Goal: Transaction & Acquisition: Book appointment/travel/reservation

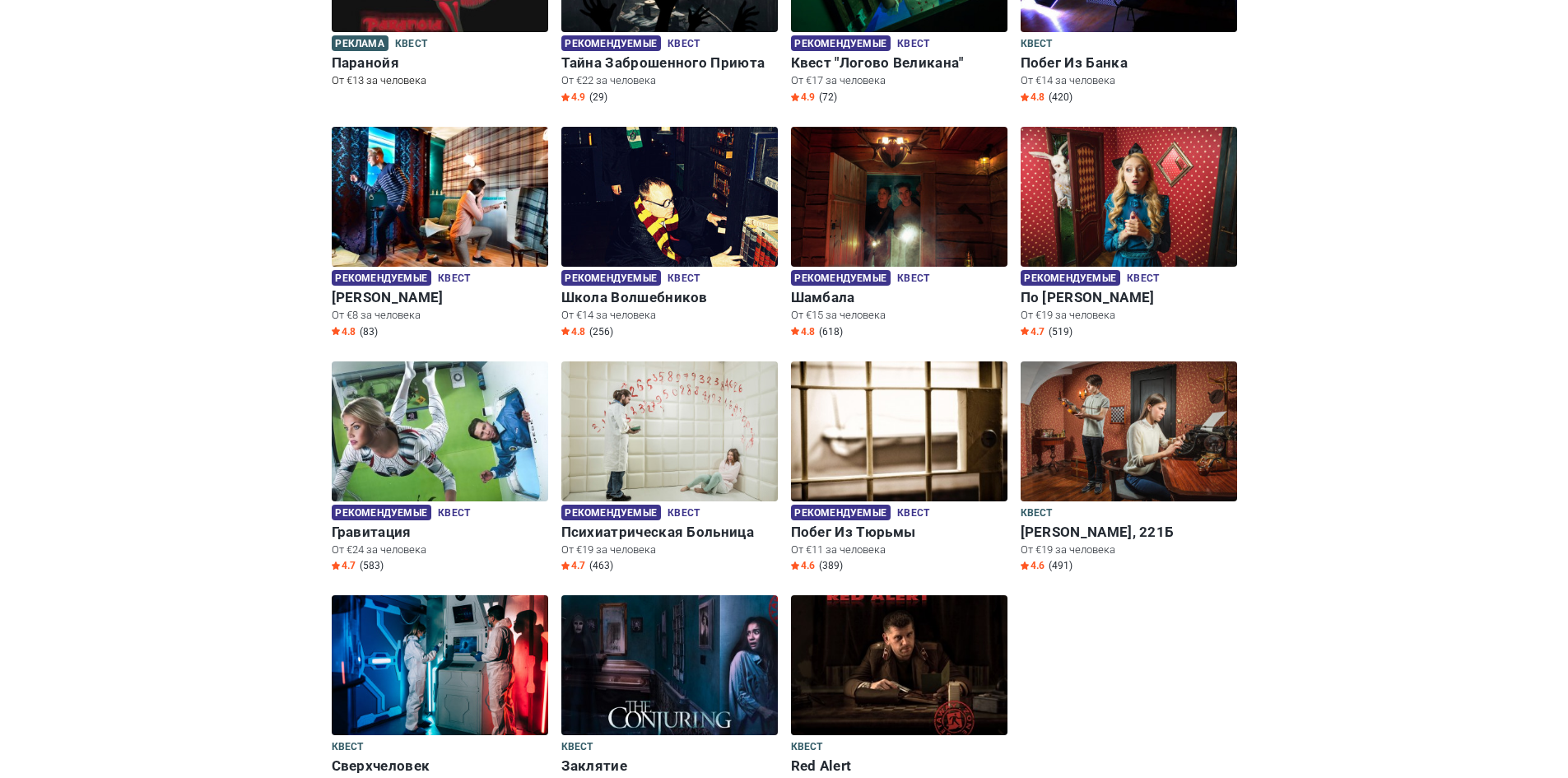
scroll to position [83, 0]
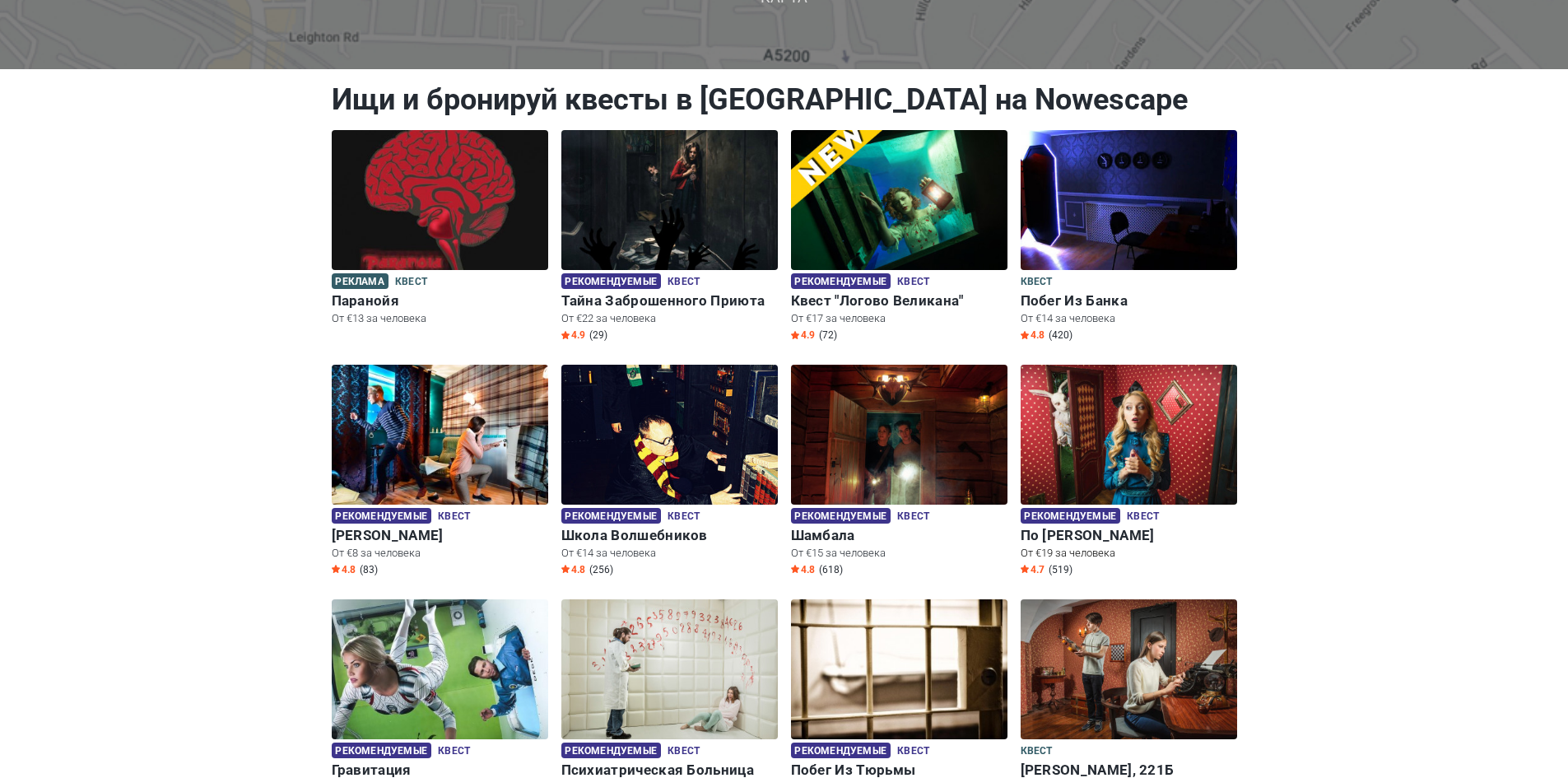
scroll to position [164, 0]
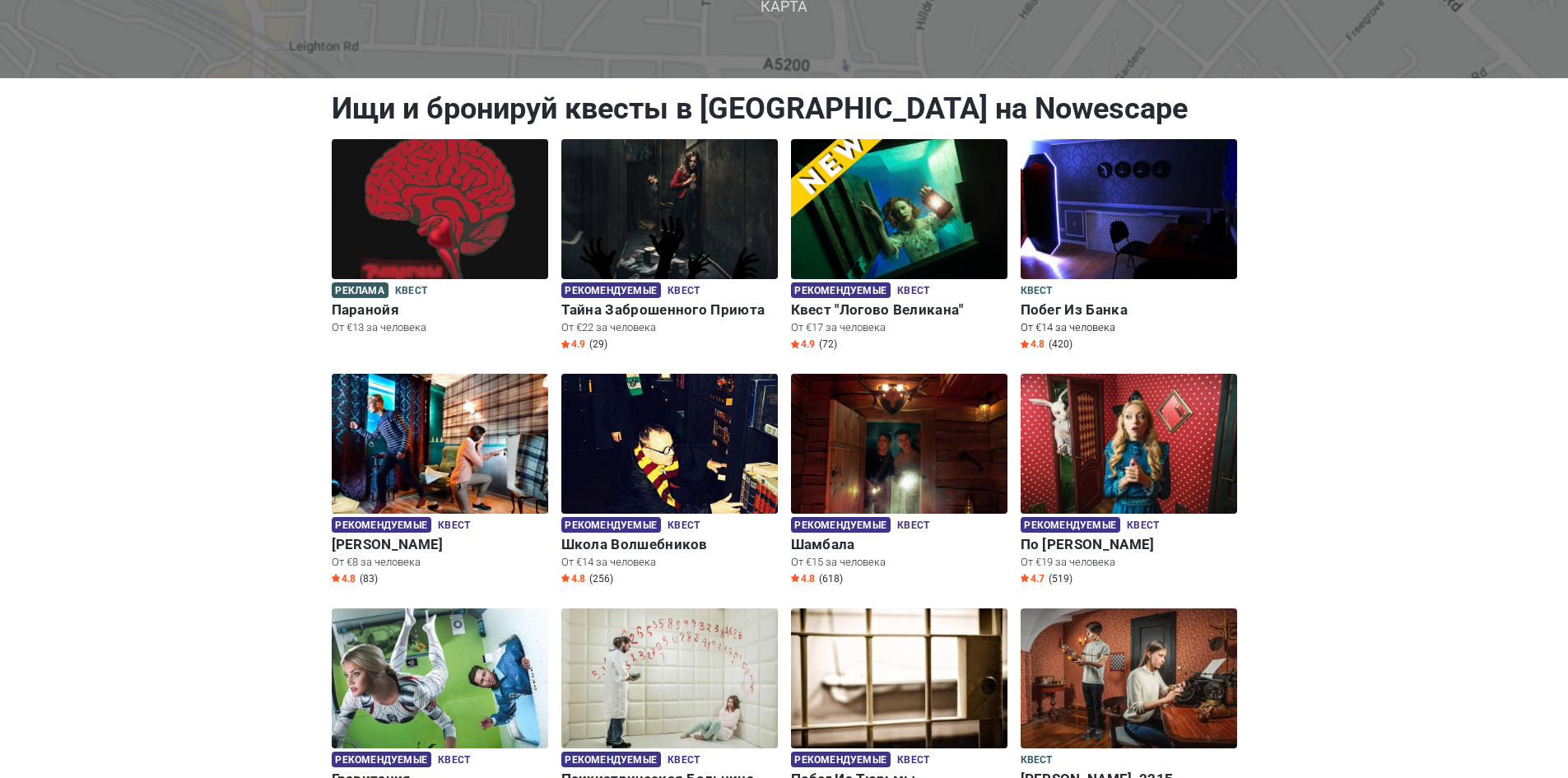
click at [1096, 178] on img at bounding box center [1129, 210] width 217 height 140
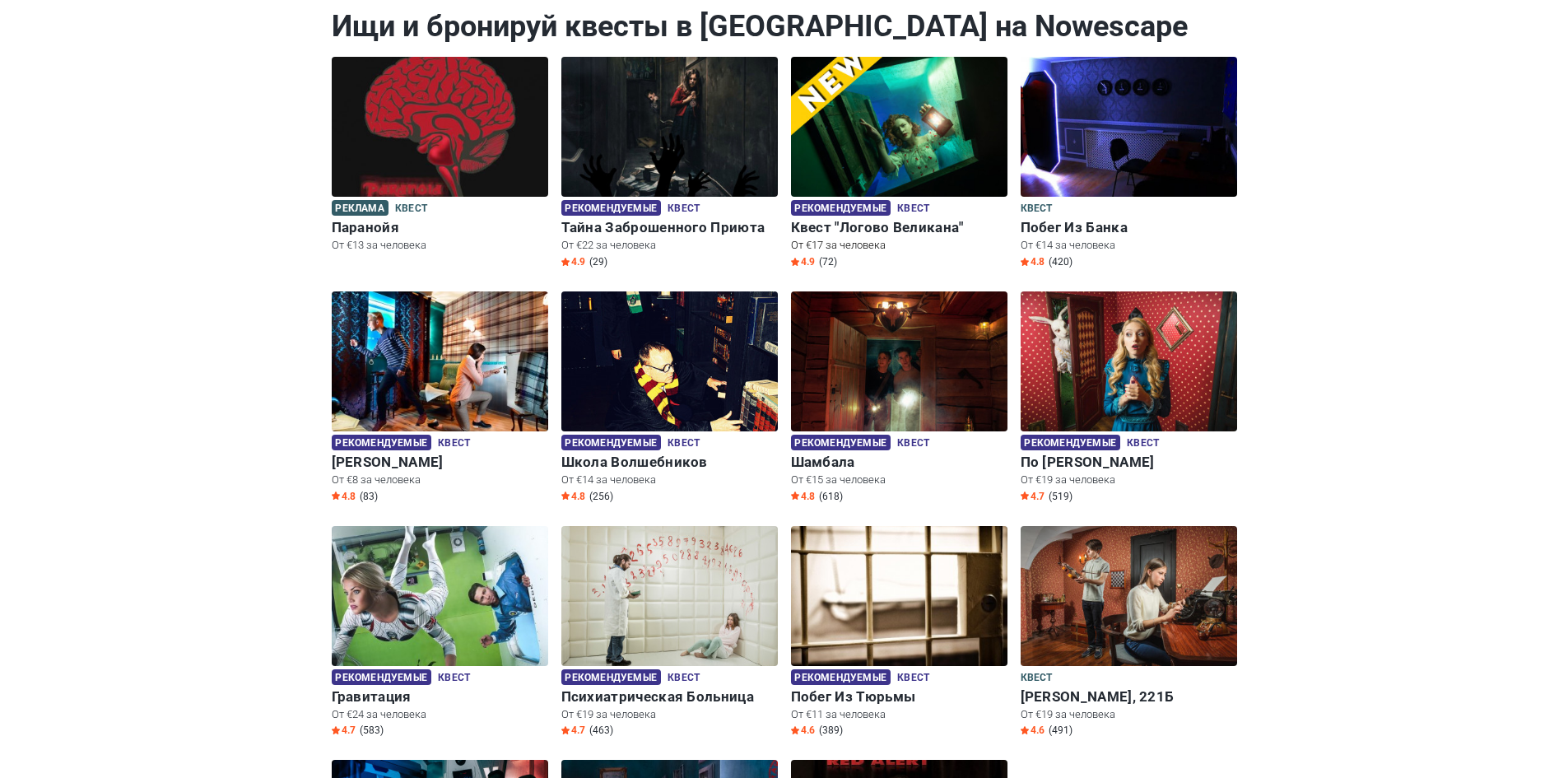
click at [867, 161] on img at bounding box center [899, 127] width 217 height 140
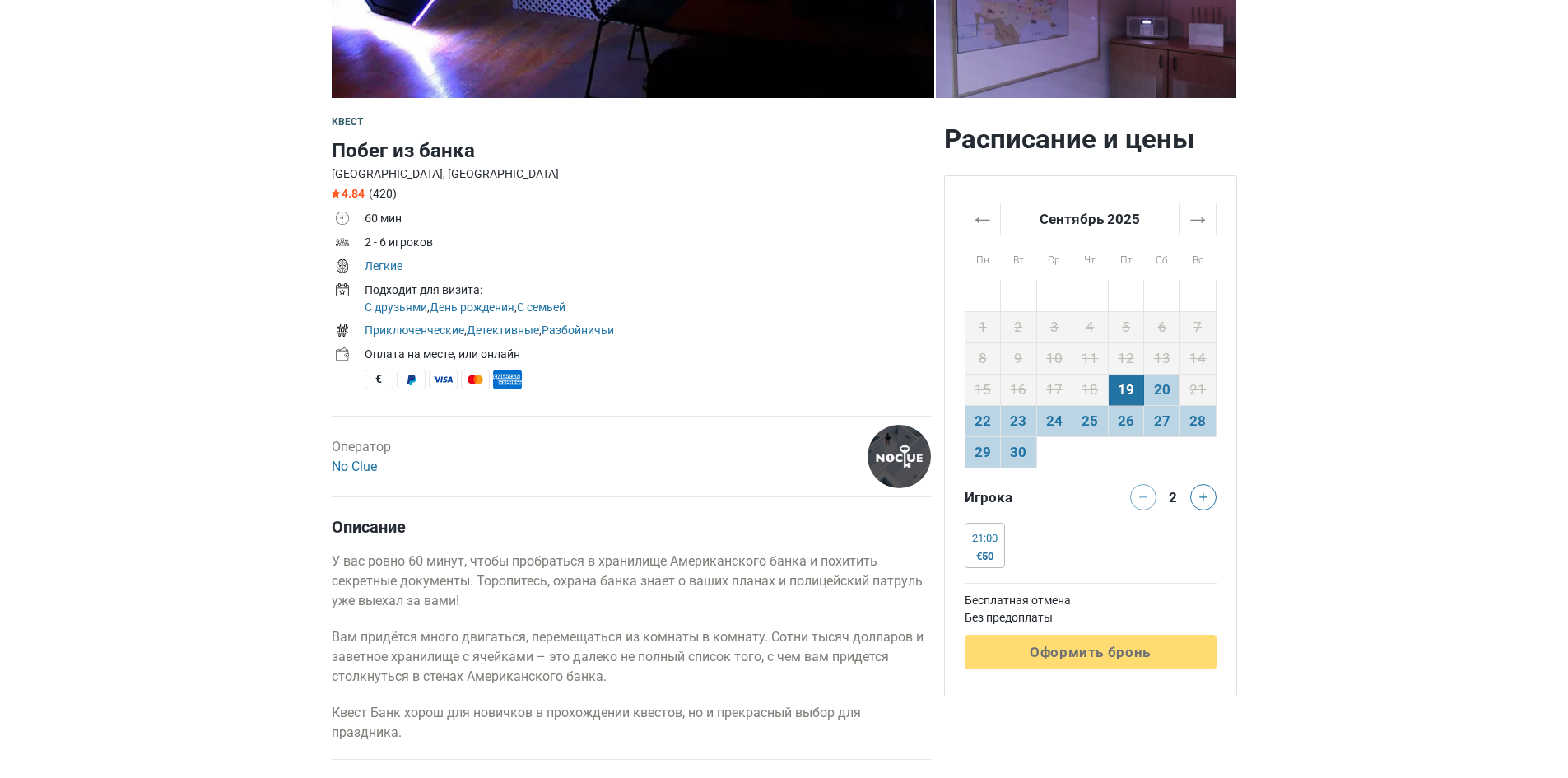
scroll to position [494, 0]
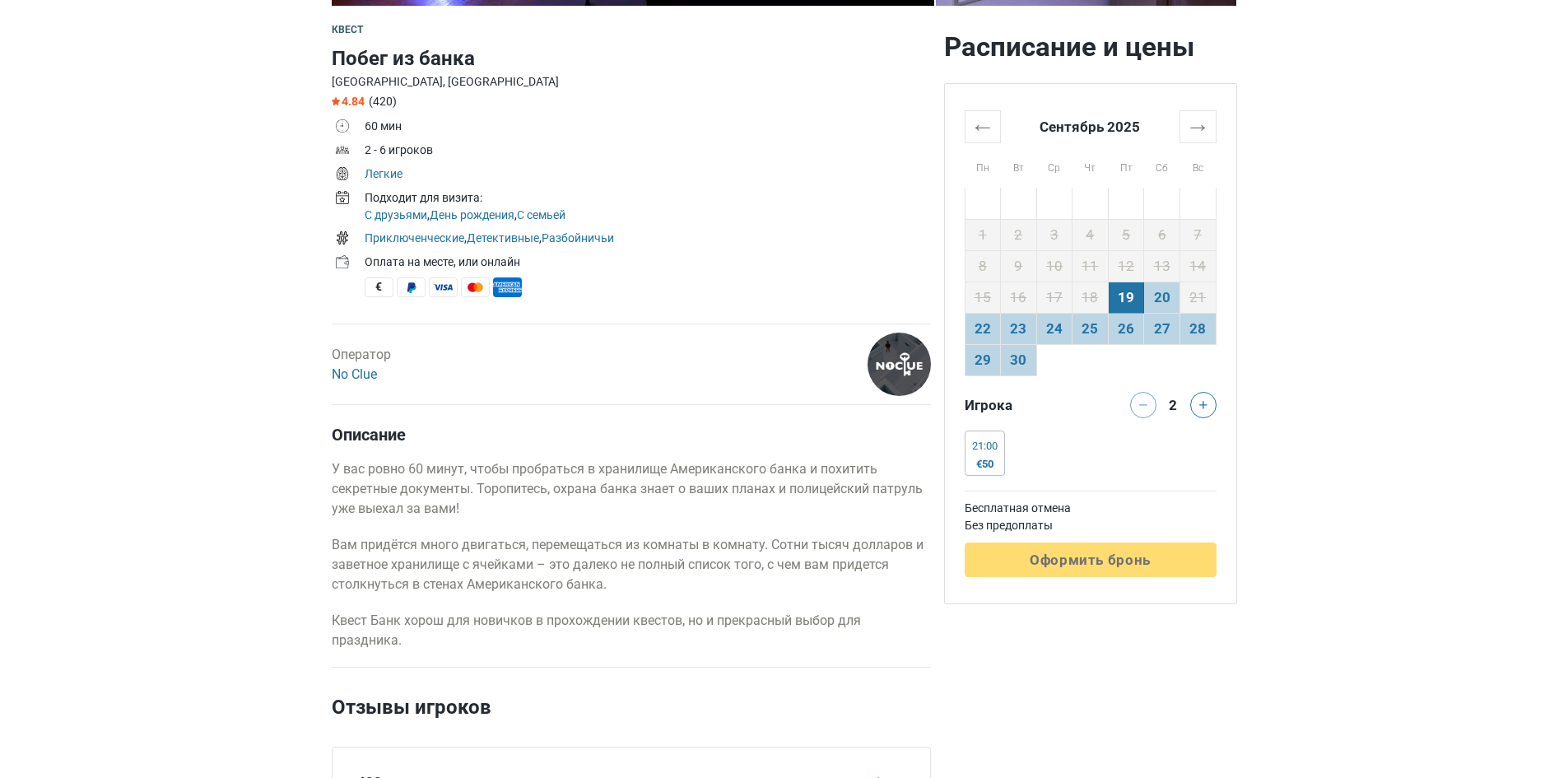
drag, startPoint x: 638, startPoint y: 237, endPoint x: 294, endPoint y: 267, distance: 345.3
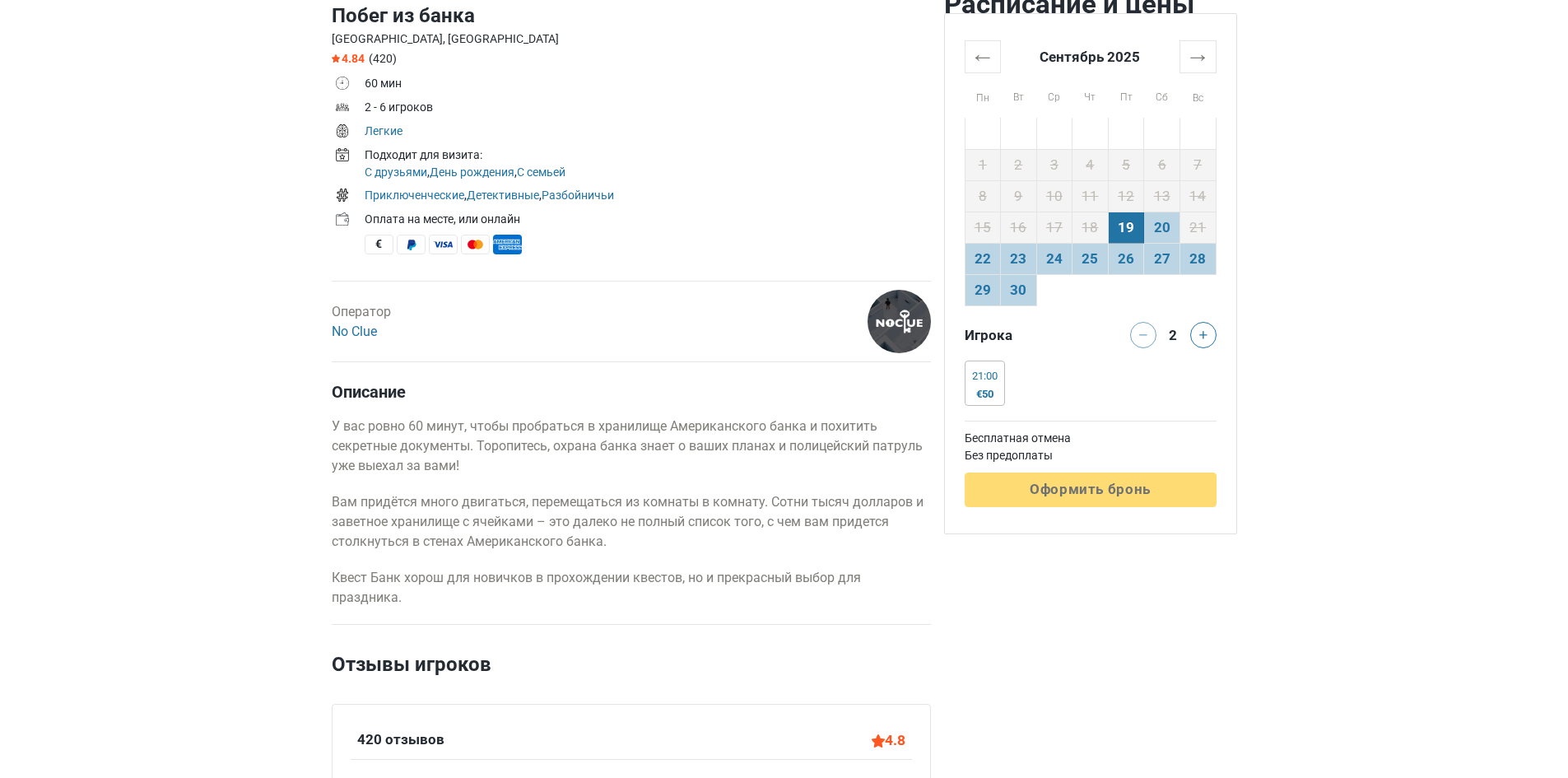
scroll to position [576, 0]
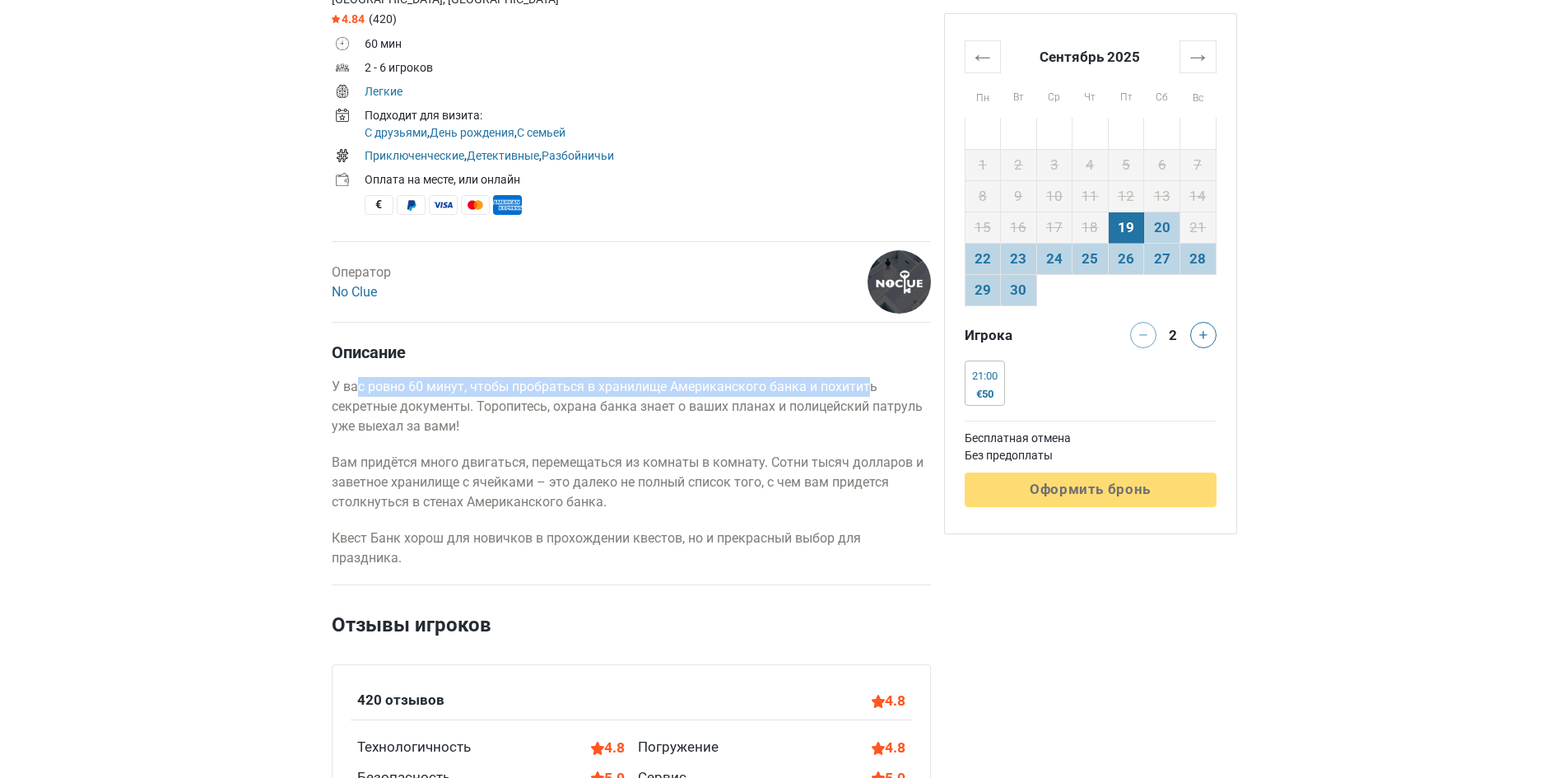
drag, startPoint x: 357, startPoint y: 393, endPoint x: 870, endPoint y: 393, distance: 513.0
click at [870, 393] on p "У вас ровно 60 минут, чтобы пробраться в хранилище Американского банка и похити…" at bounding box center [631, 407] width 599 height 60
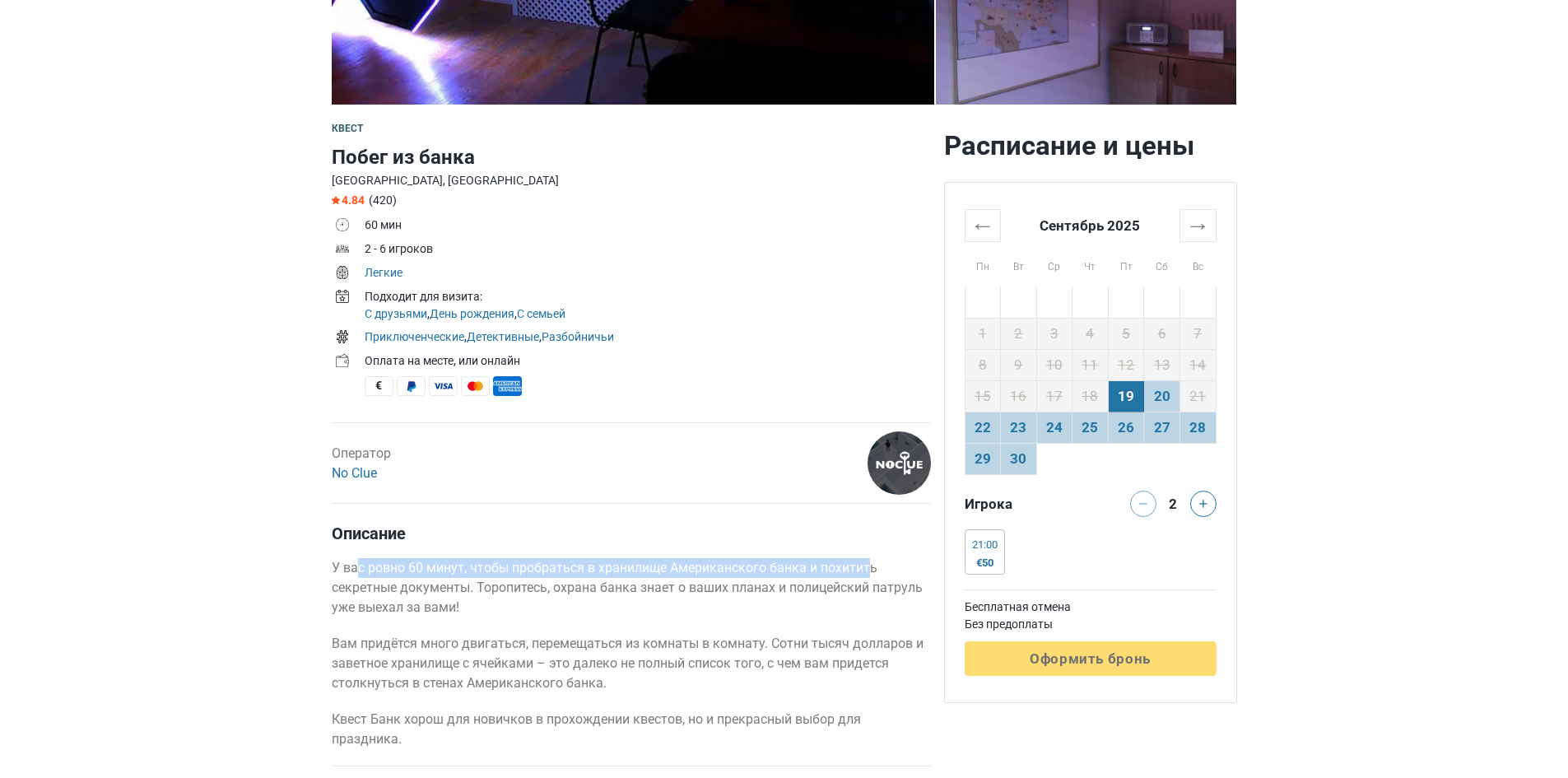
scroll to position [494, 0]
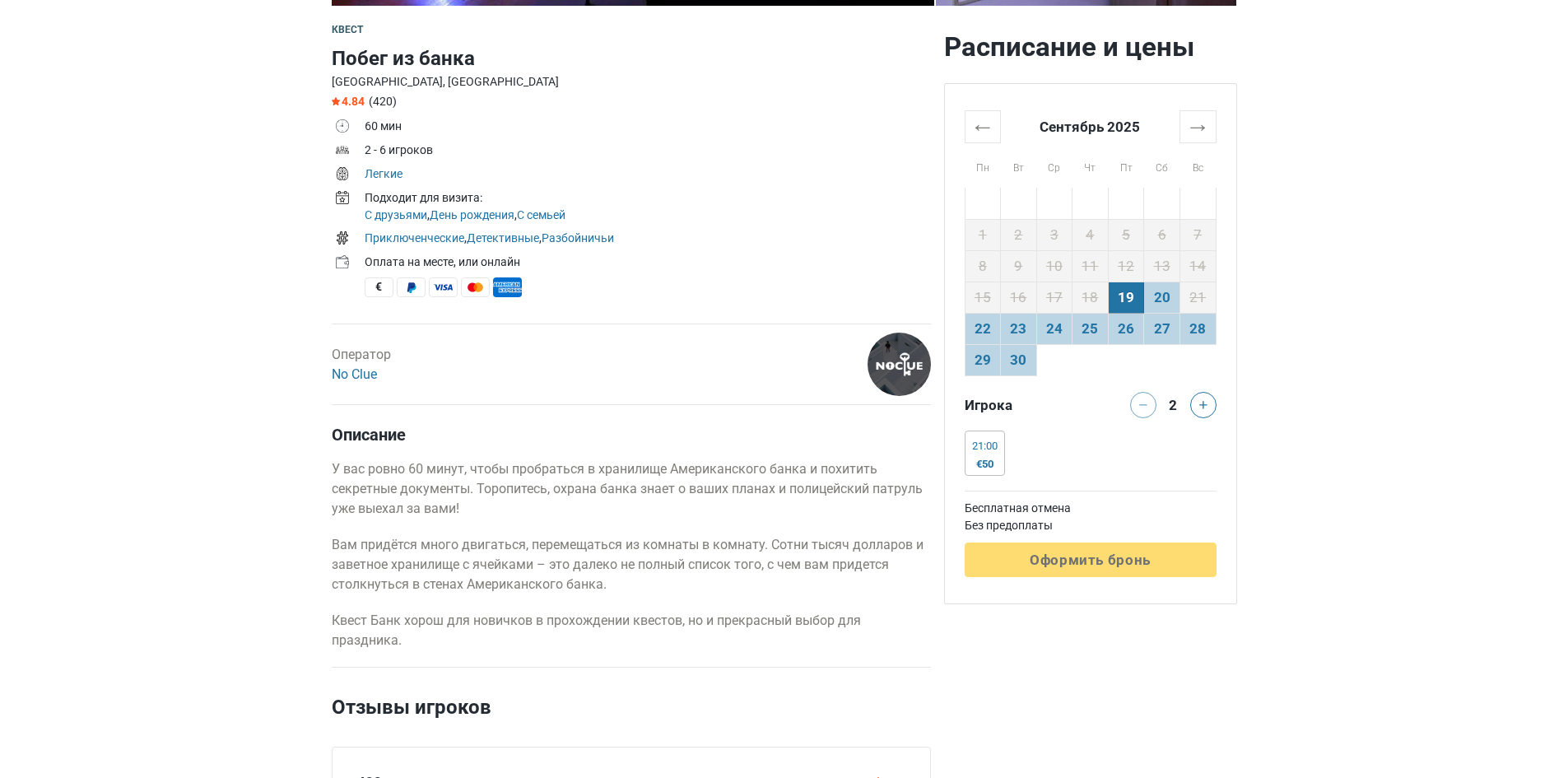
click at [1209, 421] on div "Игрока 2 21:00 €50 21:00 €60 21:00 €70 21:00 €75 21:00 €80" at bounding box center [1091, 437] width 252 height 91
click at [1201, 402] on icon at bounding box center [1203, 405] width 8 height 8
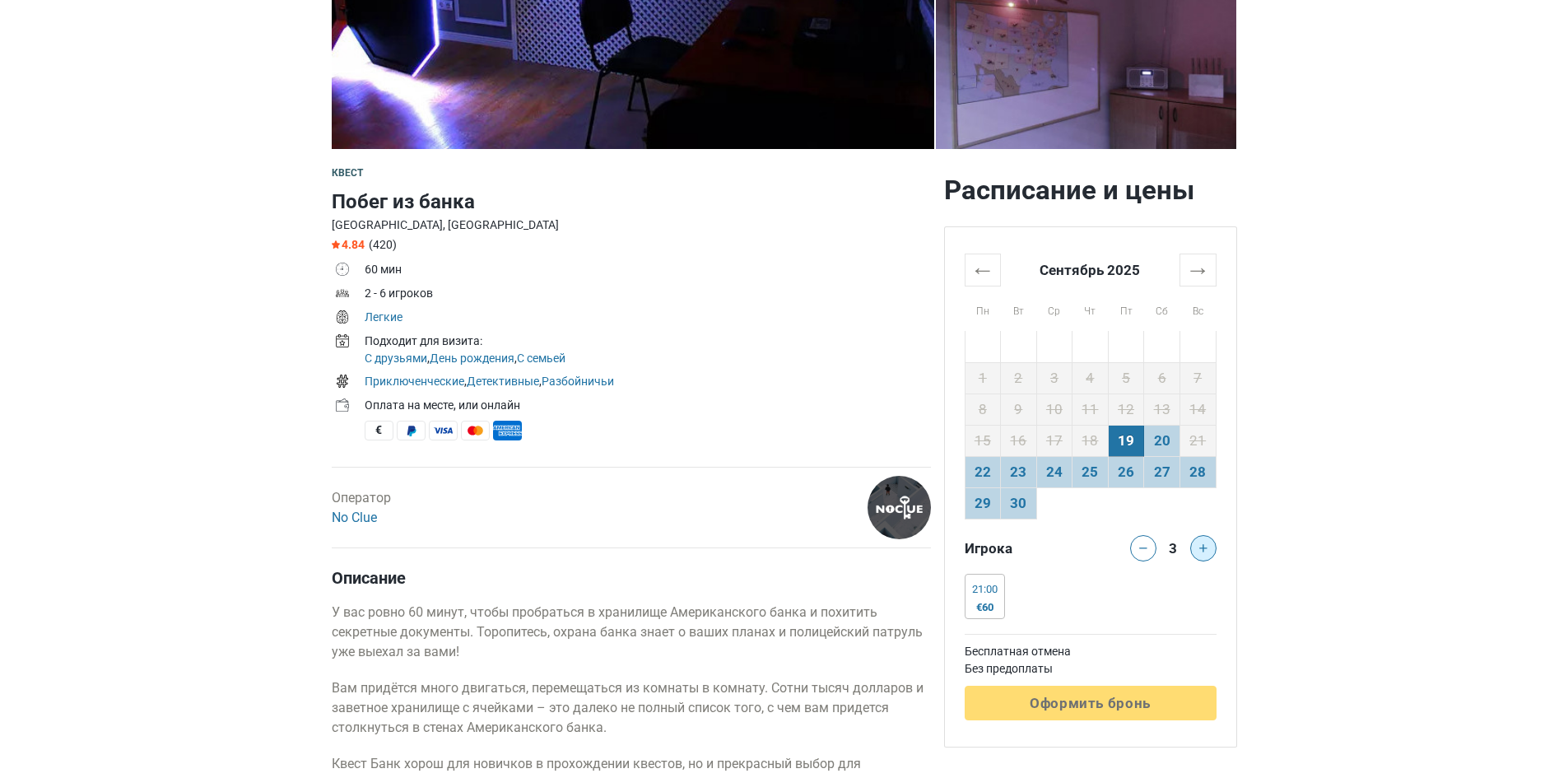
scroll to position [329, 0]
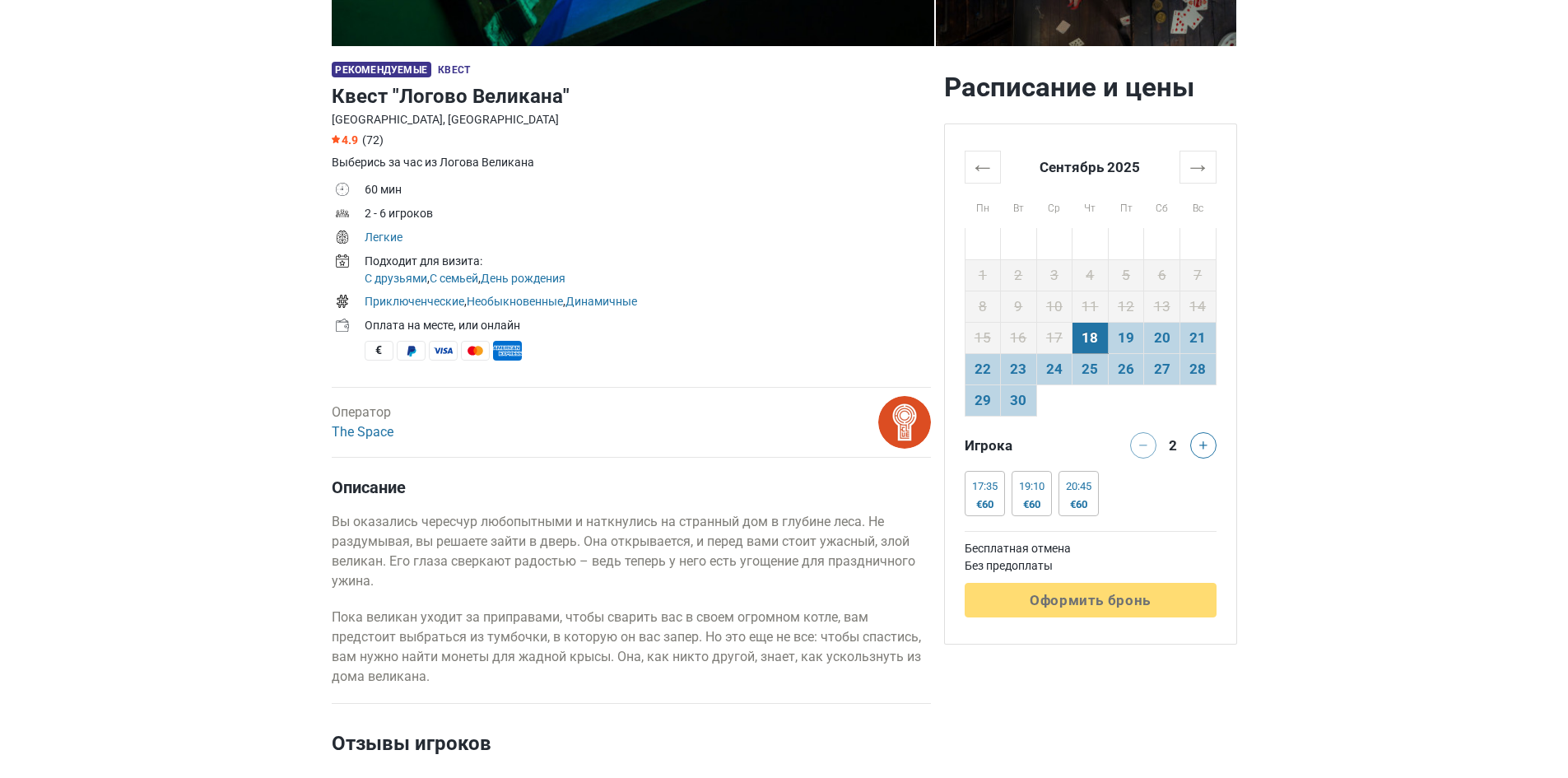
scroll to position [494, 0]
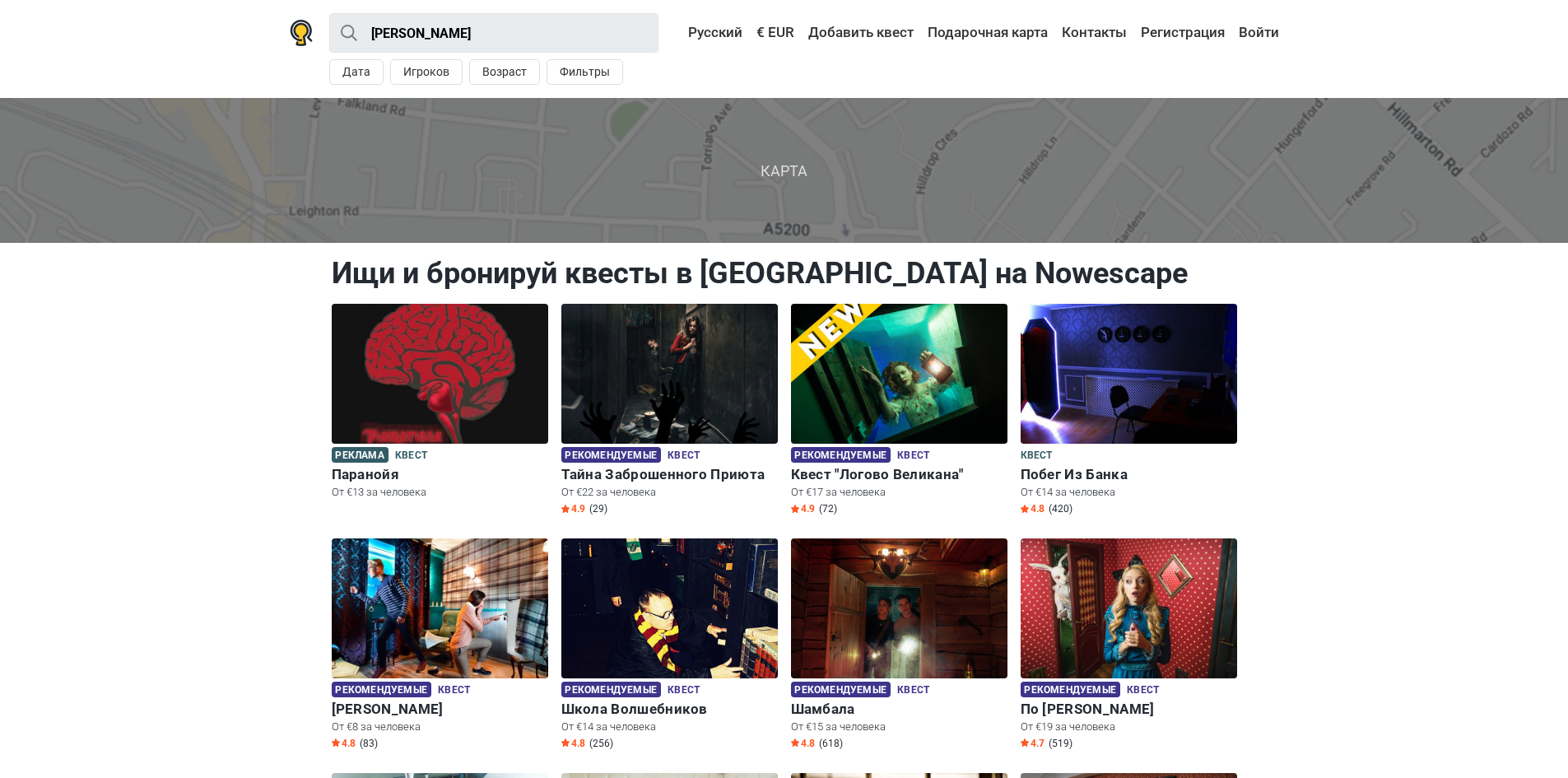
click at [271, 30] on div "Таллин · Квесты Все Квест На открытом воздухе Экшн игра Детская игровая комната…" at bounding box center [784, 49] width 1029 height 98
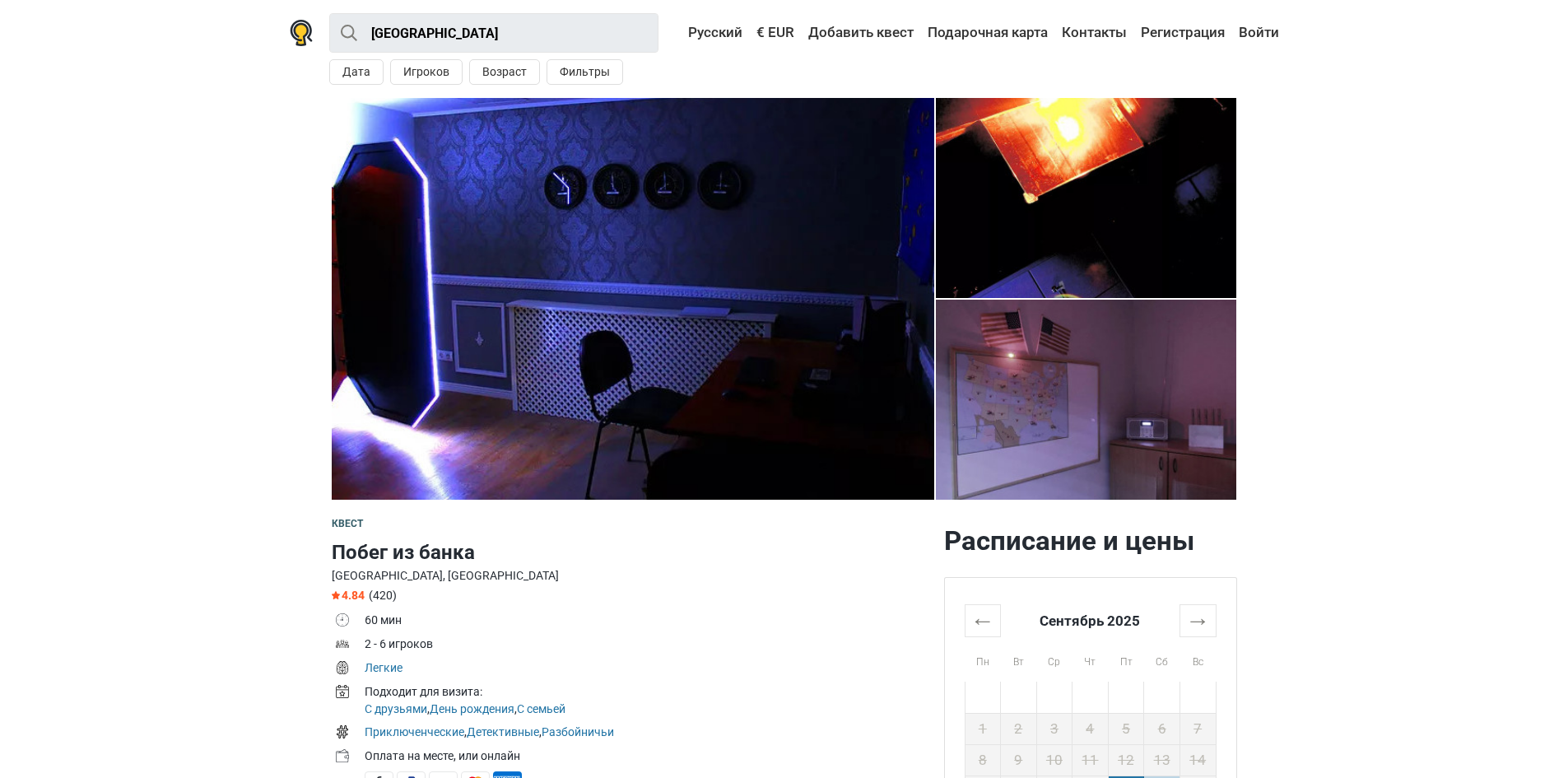
click at [765, 360] on img at bounding box center [633, 298] width 603 height 402
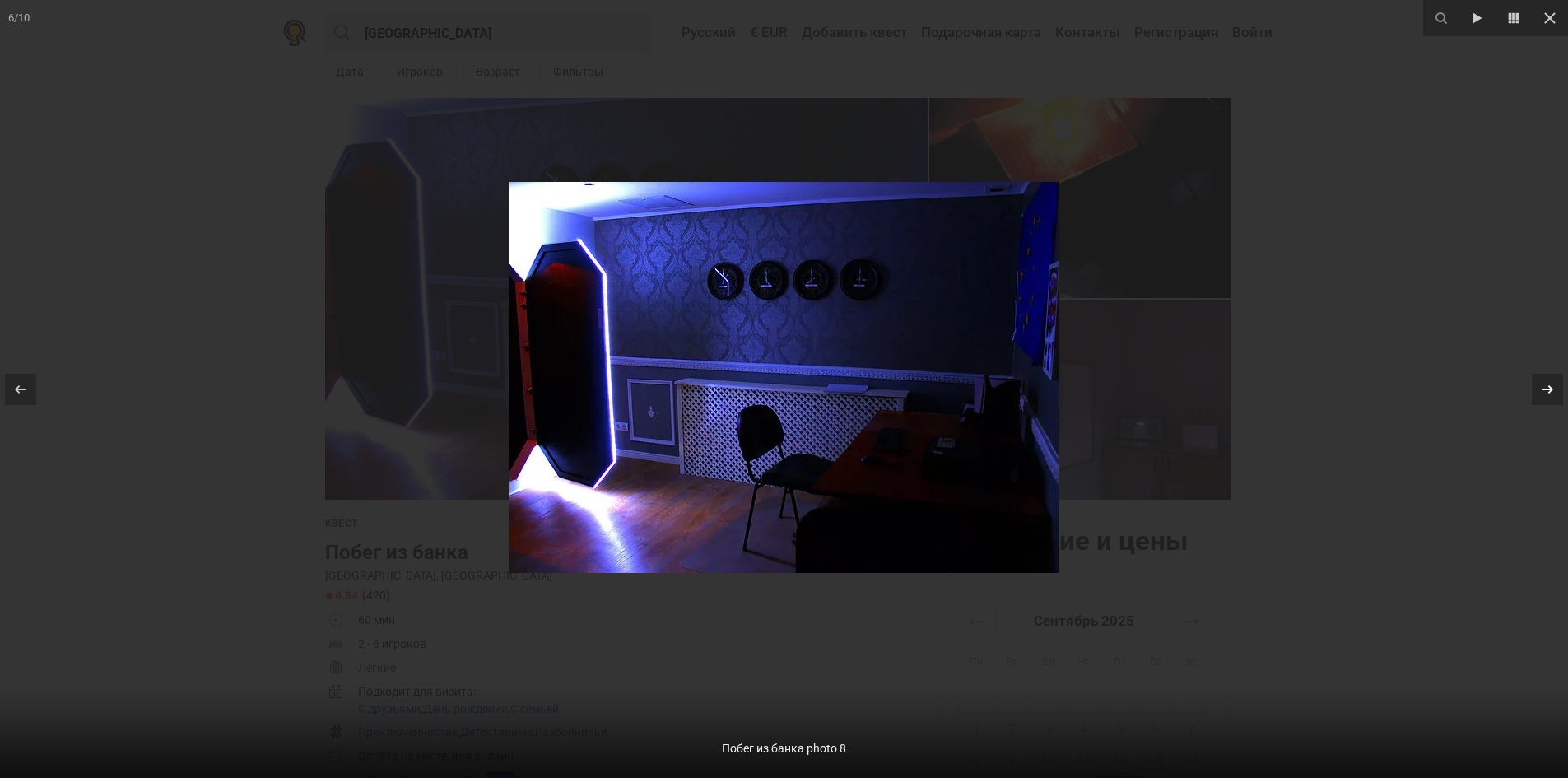
click at [1560, 385] on div at bounding box center [1548, 389] width 31 height 31
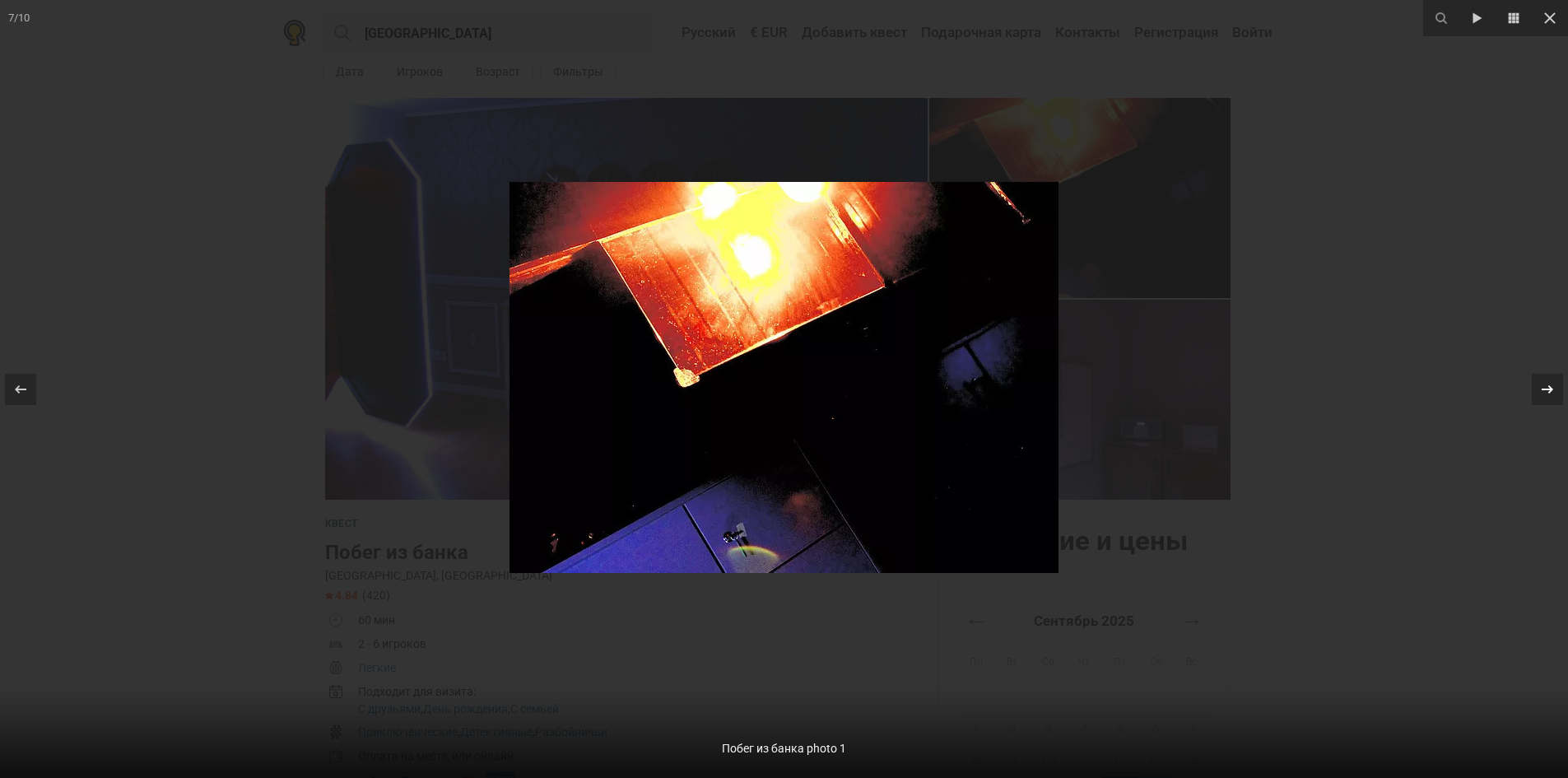
click at [1560, 385] on div at bounding box center [1548, 389] width 31 height 31
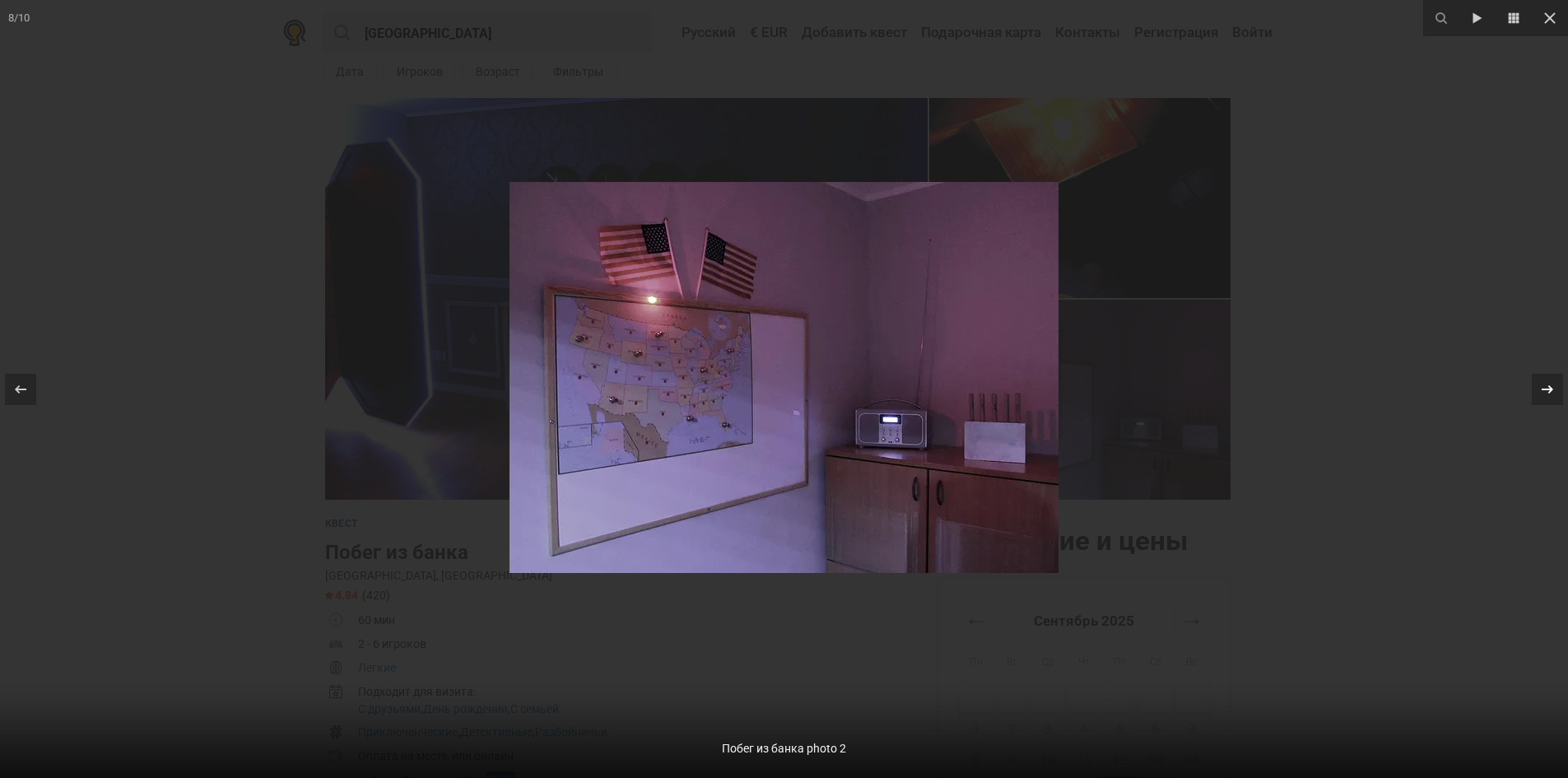
click at [1560, 385] on div at bounding box center [1548, 389] width 31 height 31
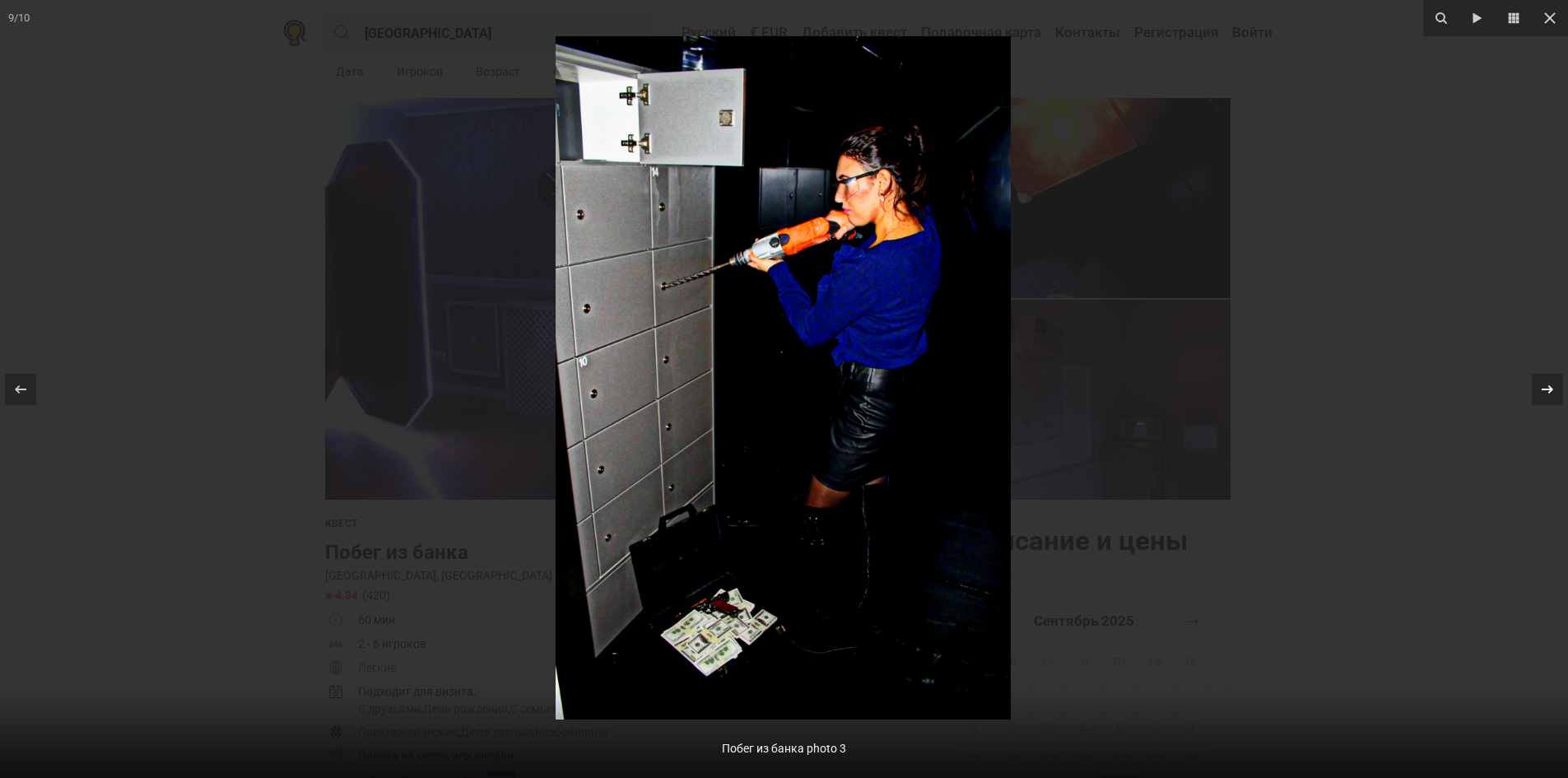
click at [1560, 385] on div at bounding box center [1548, 389] width 31 height 31
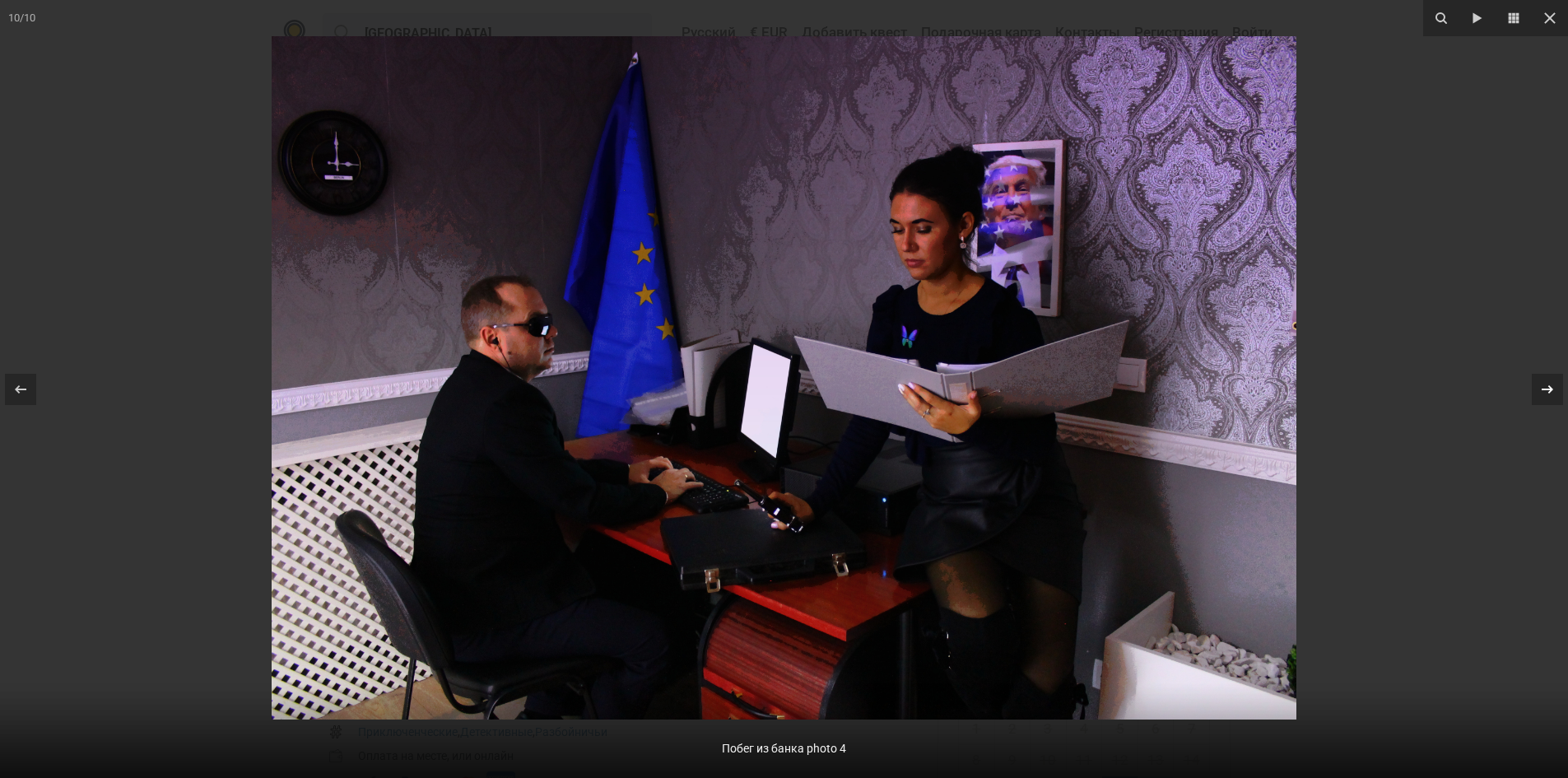
click at [1560, 385] on div at bounding box center [1548, 389] width 31 height 31
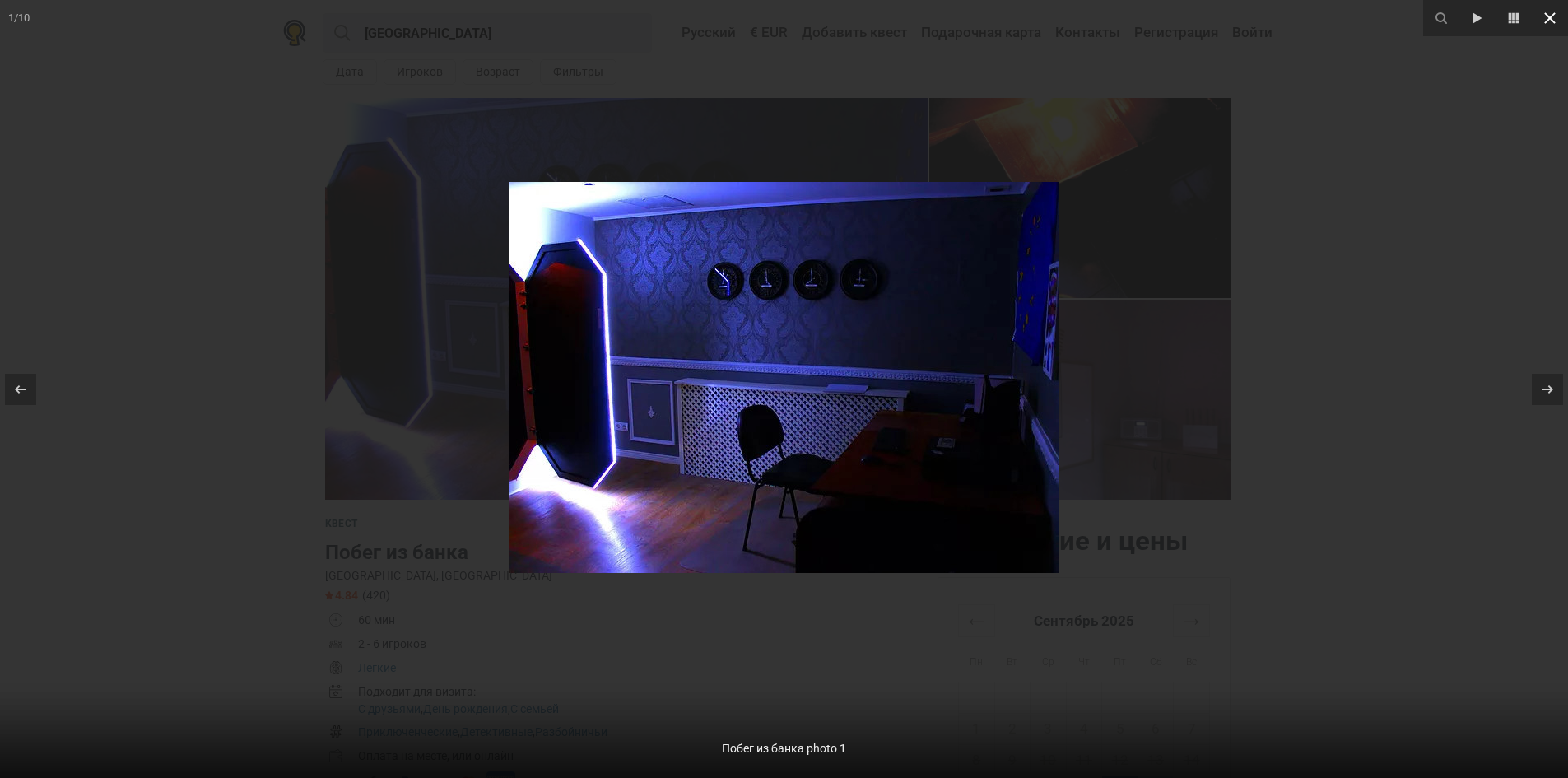
click at [1555, 29] on button at bounding box center [1550, 18] width 36 height 36
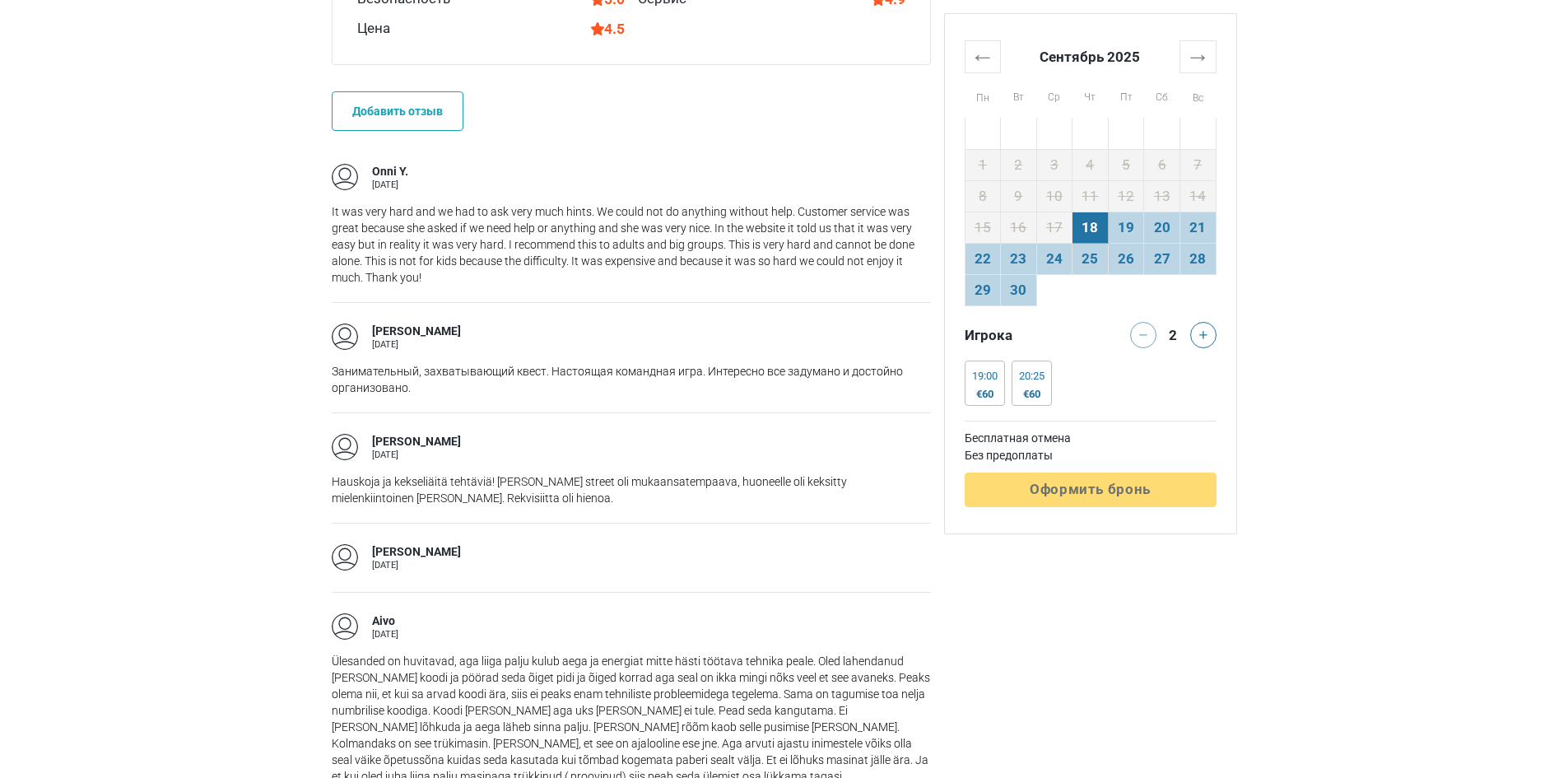
scroll to position [1400, 0]
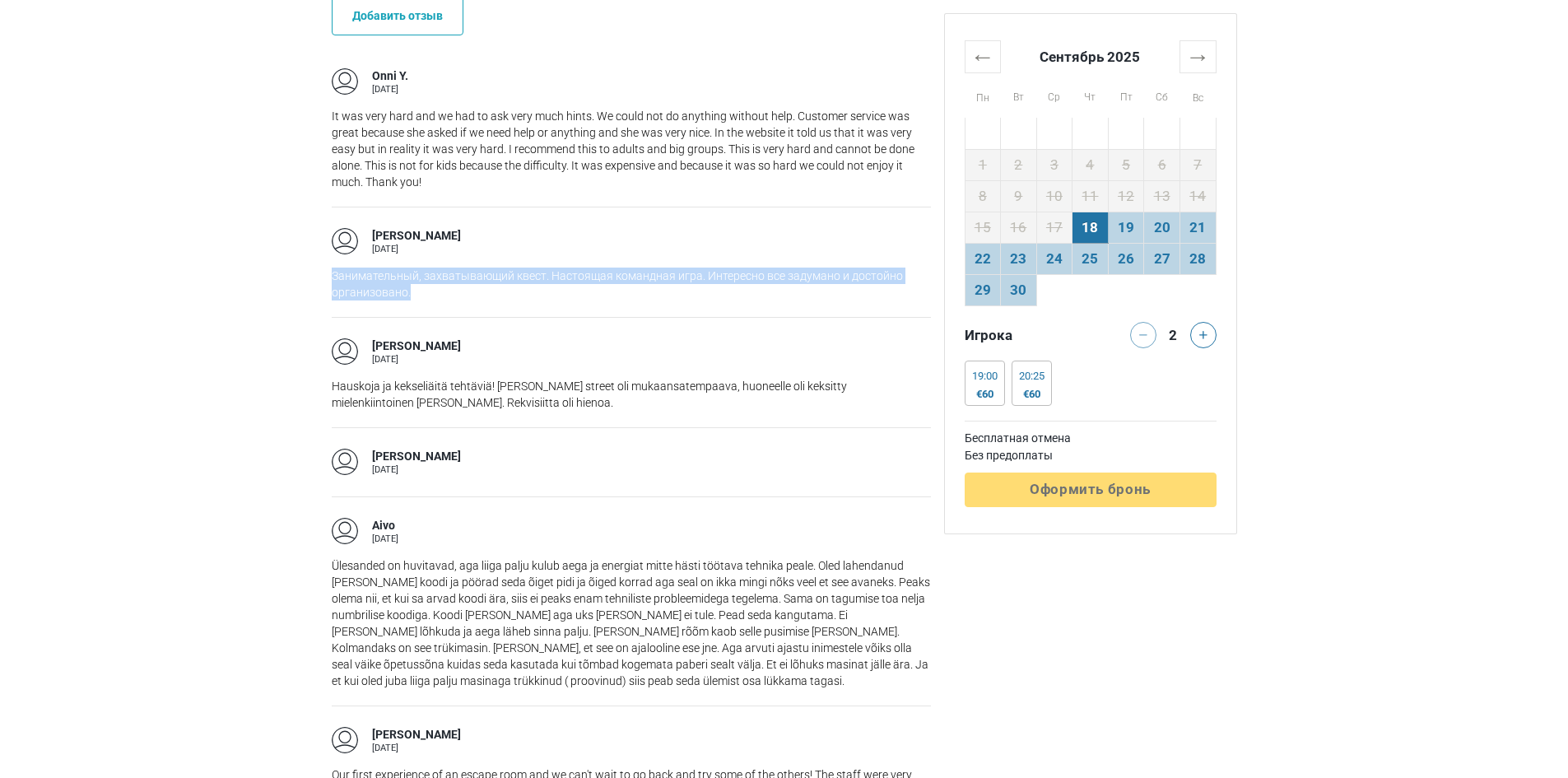
drag, startPoint x: 470, startPoint y: 301, endPoint x: 331, endPoint y: 278, distance: 140.9
click at [332, 278] on div "[PERSON_NAME] [DATE] Занимательный, захватывающий квест. Настоящая командная иг…" at bounding box center [631, 262] width 599 height 110
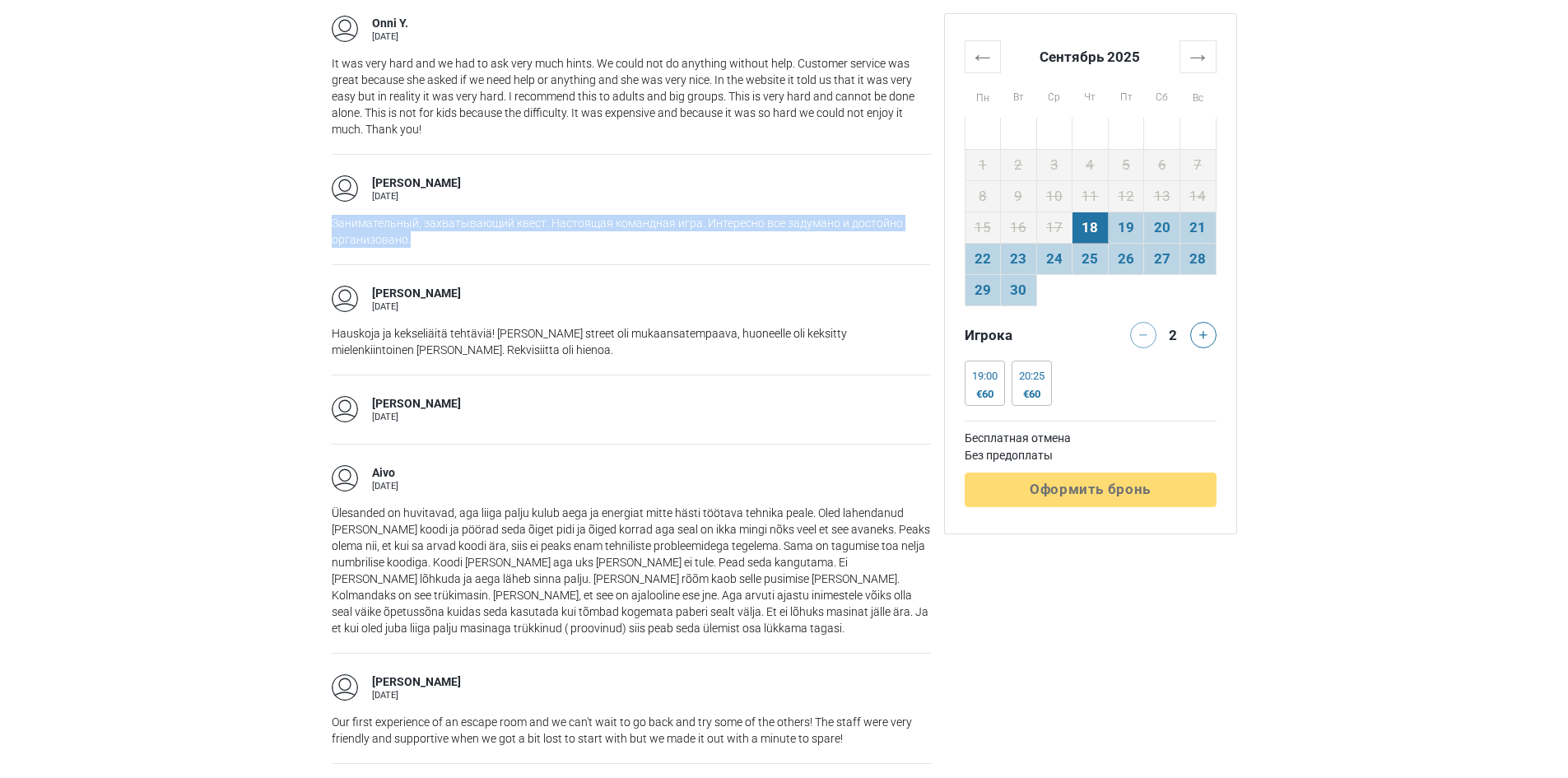
scroll to position [1647, 0]
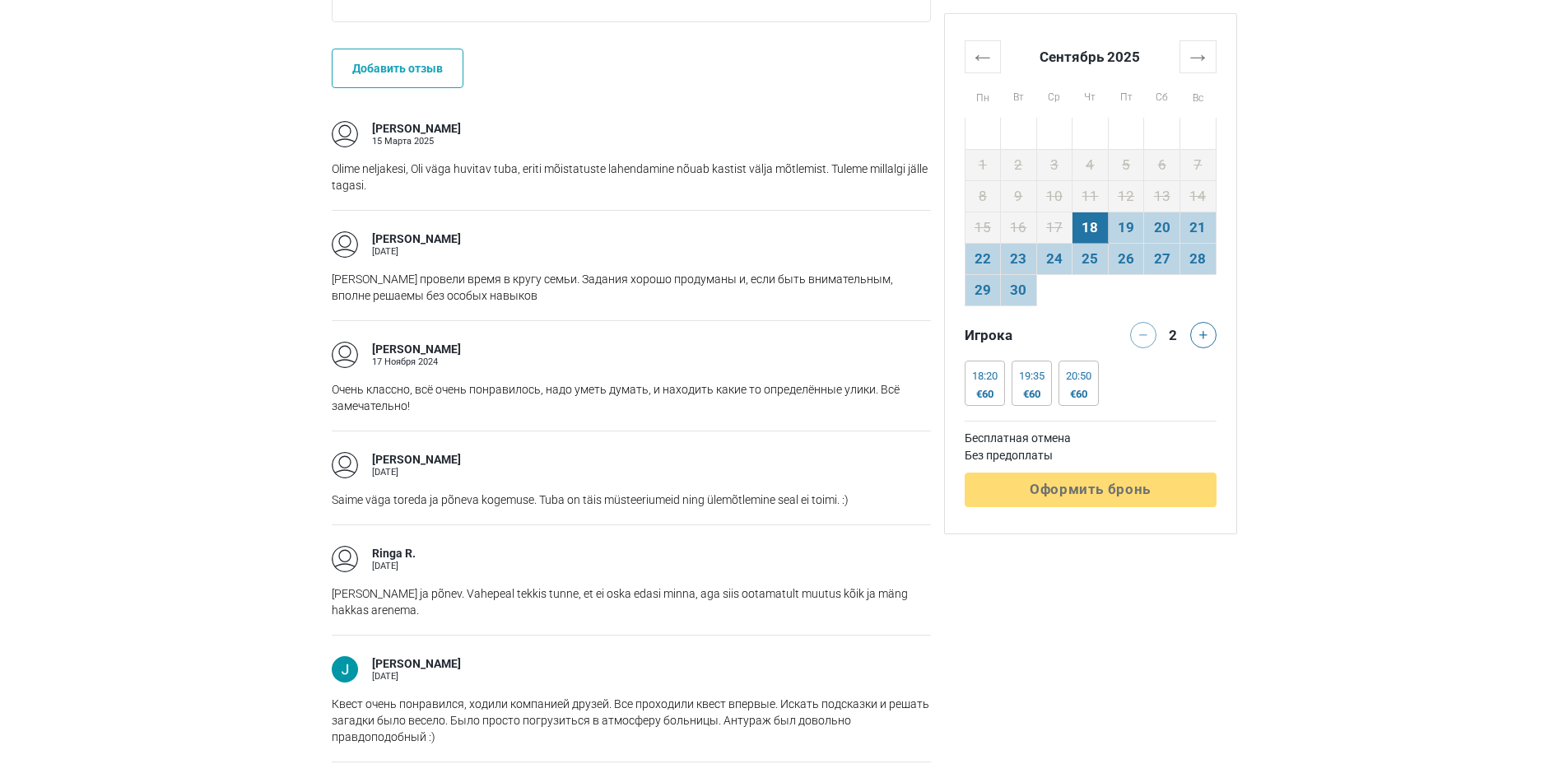
scroll to position [1400, 0]
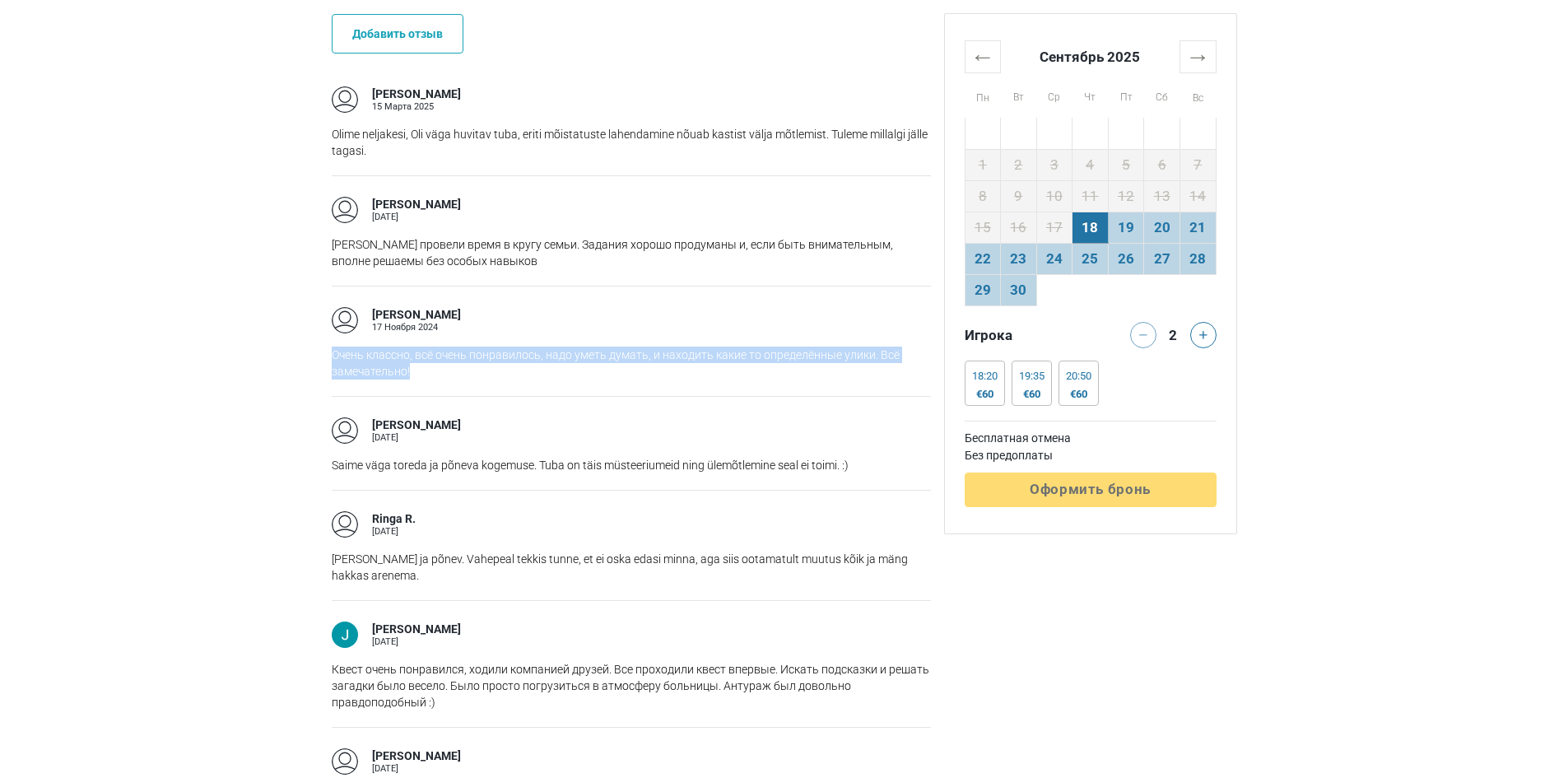
drag, startPoint x: 412, startPoint y: 377, endPoint x: 310, endPoint y: 355, distance: 104.3
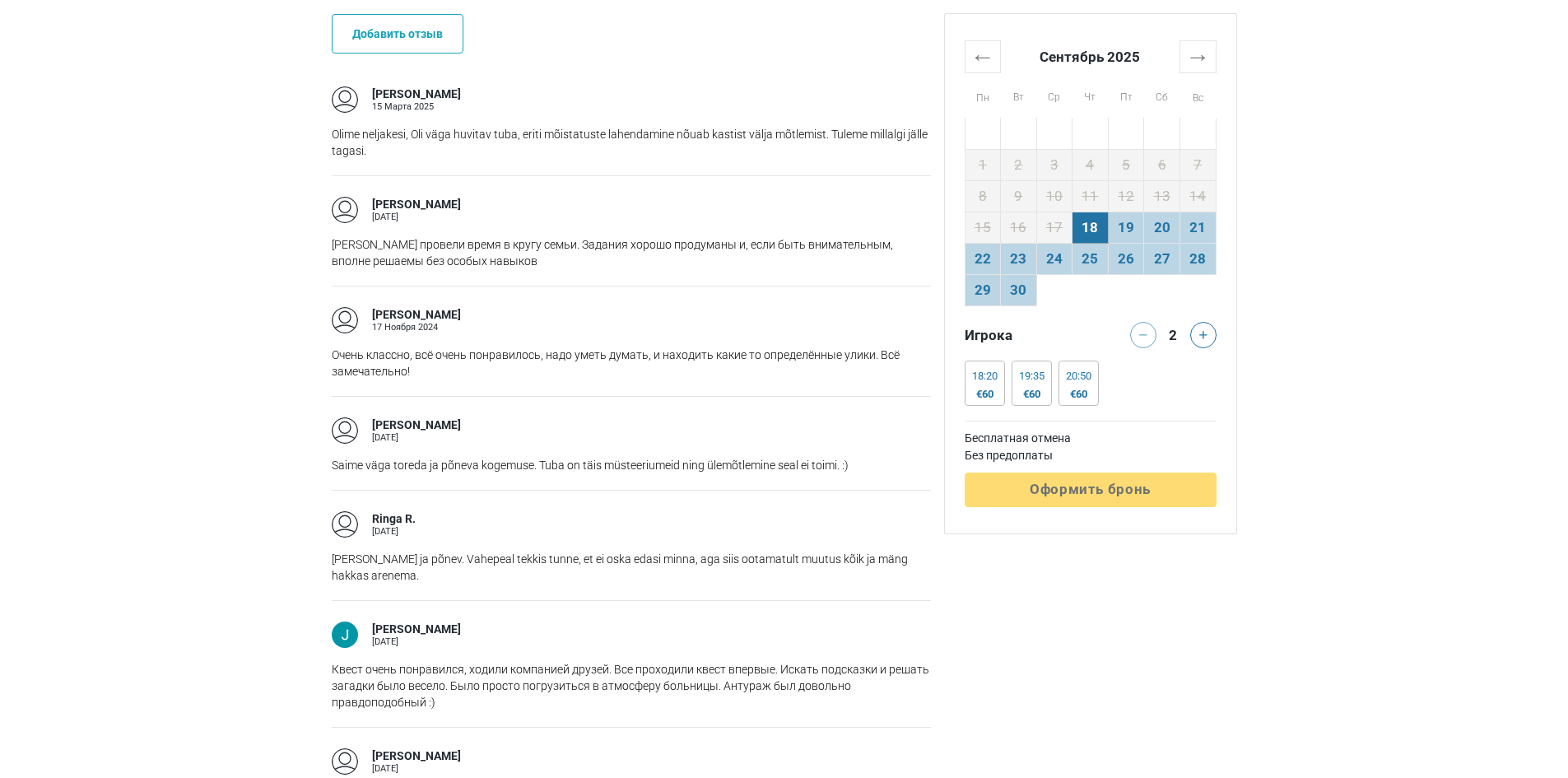
click at [551, 221] on div "[PERSON_NAME] [DATE]" at bounding box center [631, 210] width 599 height 27
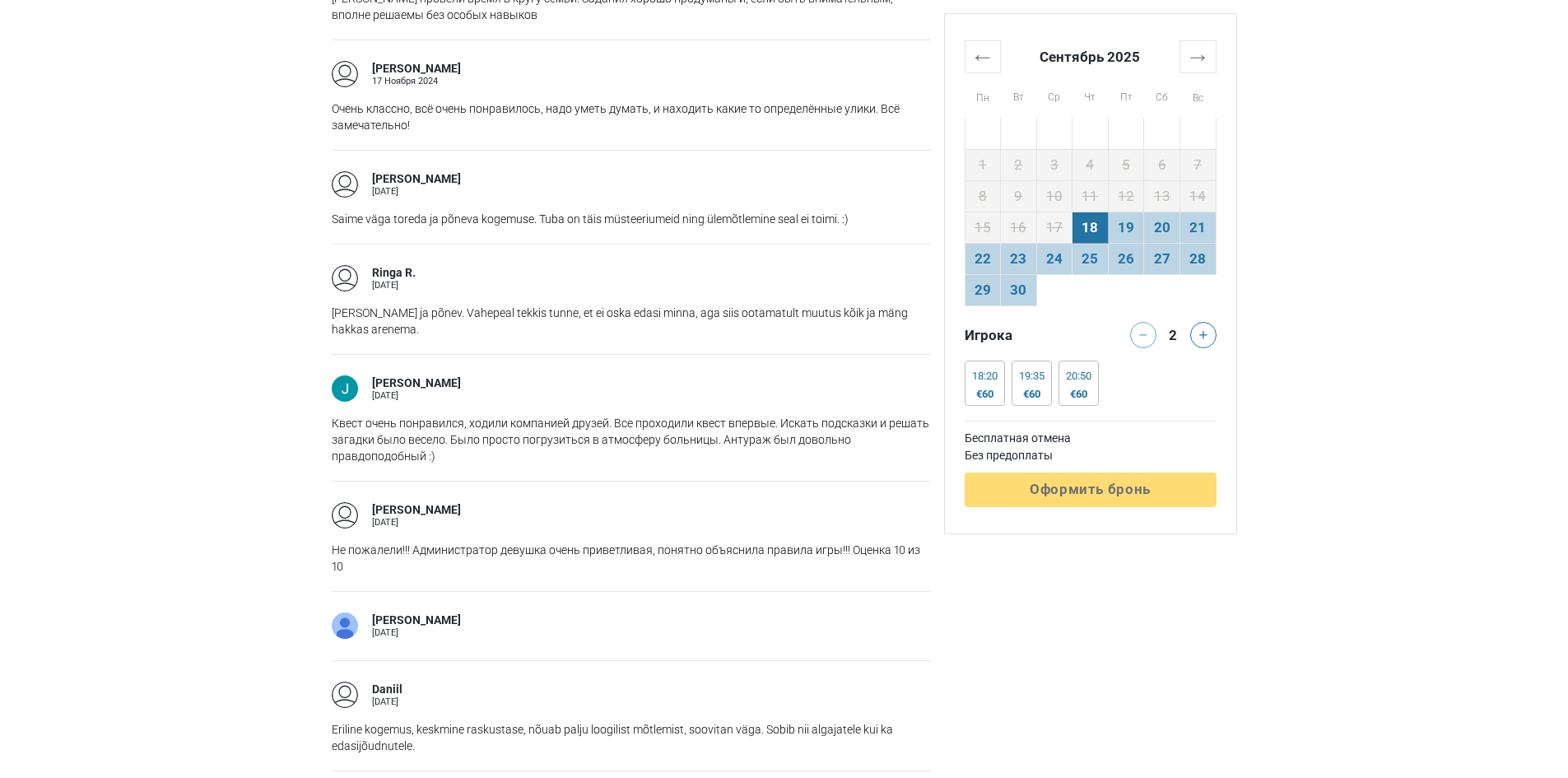
scroll to position [1647, 0]
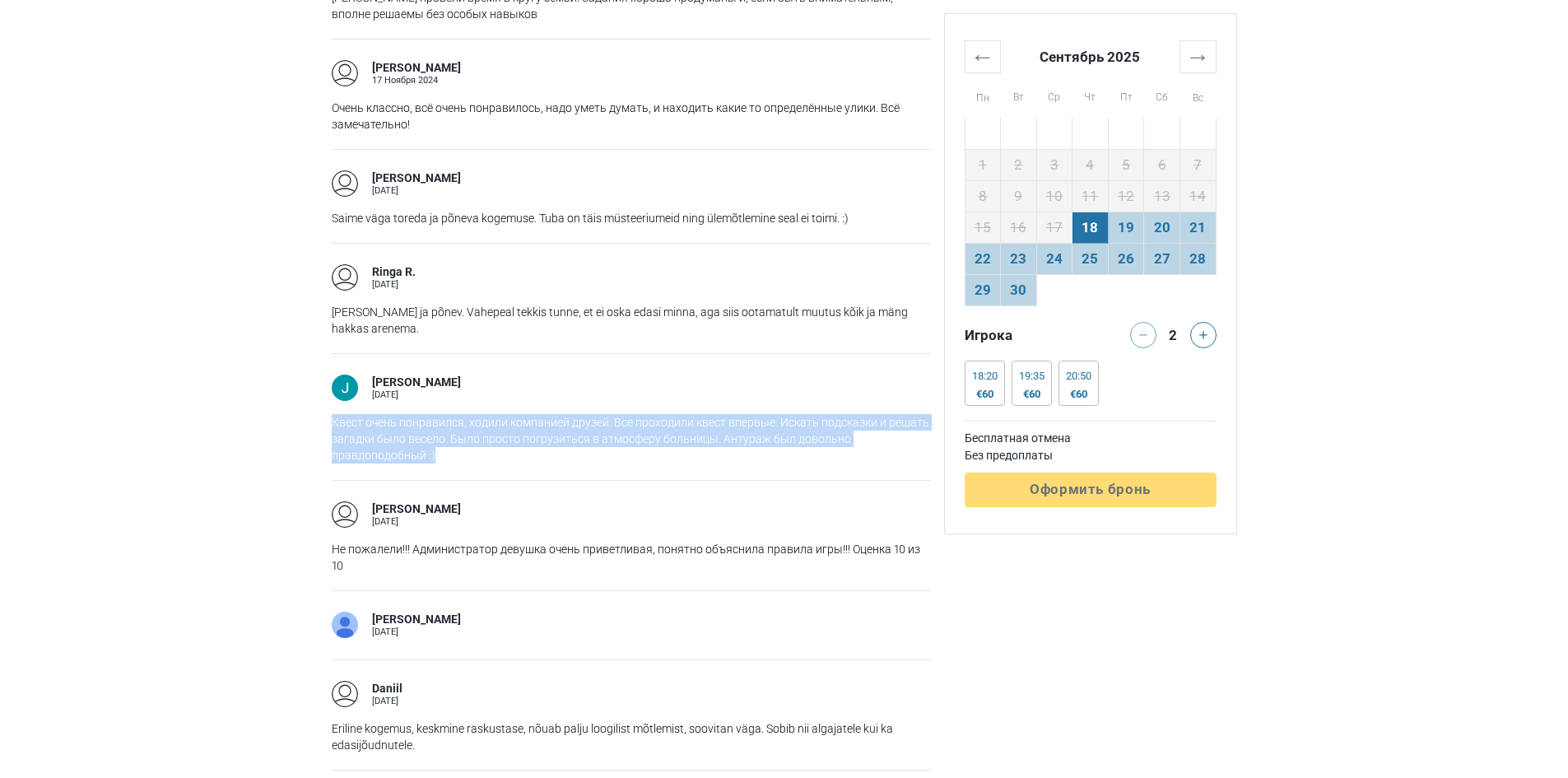
drag, startPoint x: 440, startPoint y: 464, endPoint x: 305, endPoint y: 425, distance: 140.5
click at [305, 425] on main "Рекомендуемые Квест Психиатрическая больница [GEOGRAPHIC_DATA], [GEOGRAPHIC_DAT…" at bounding box center [784, 687] width 1568 height 3669
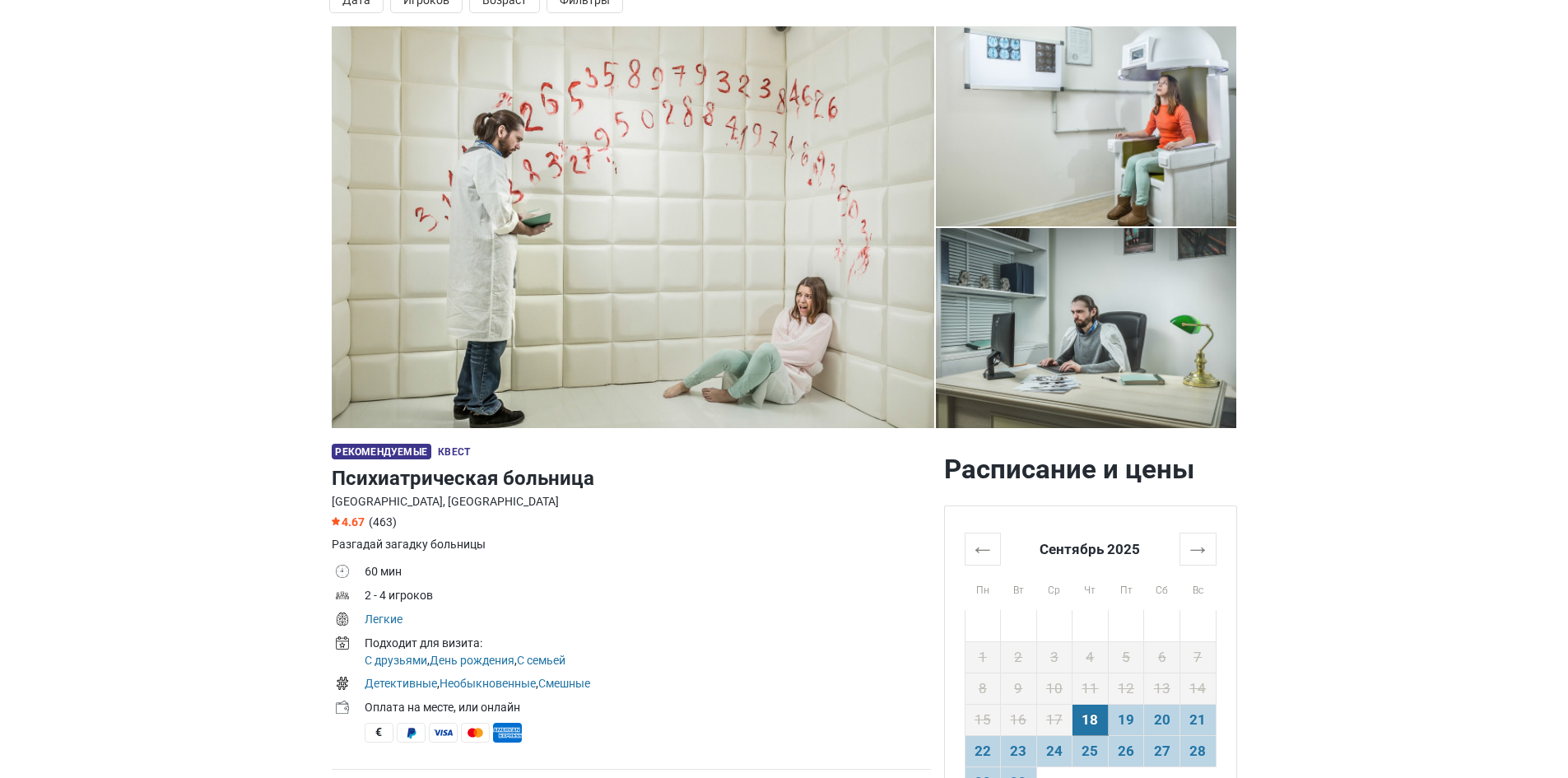
scroll to position [0, 0]
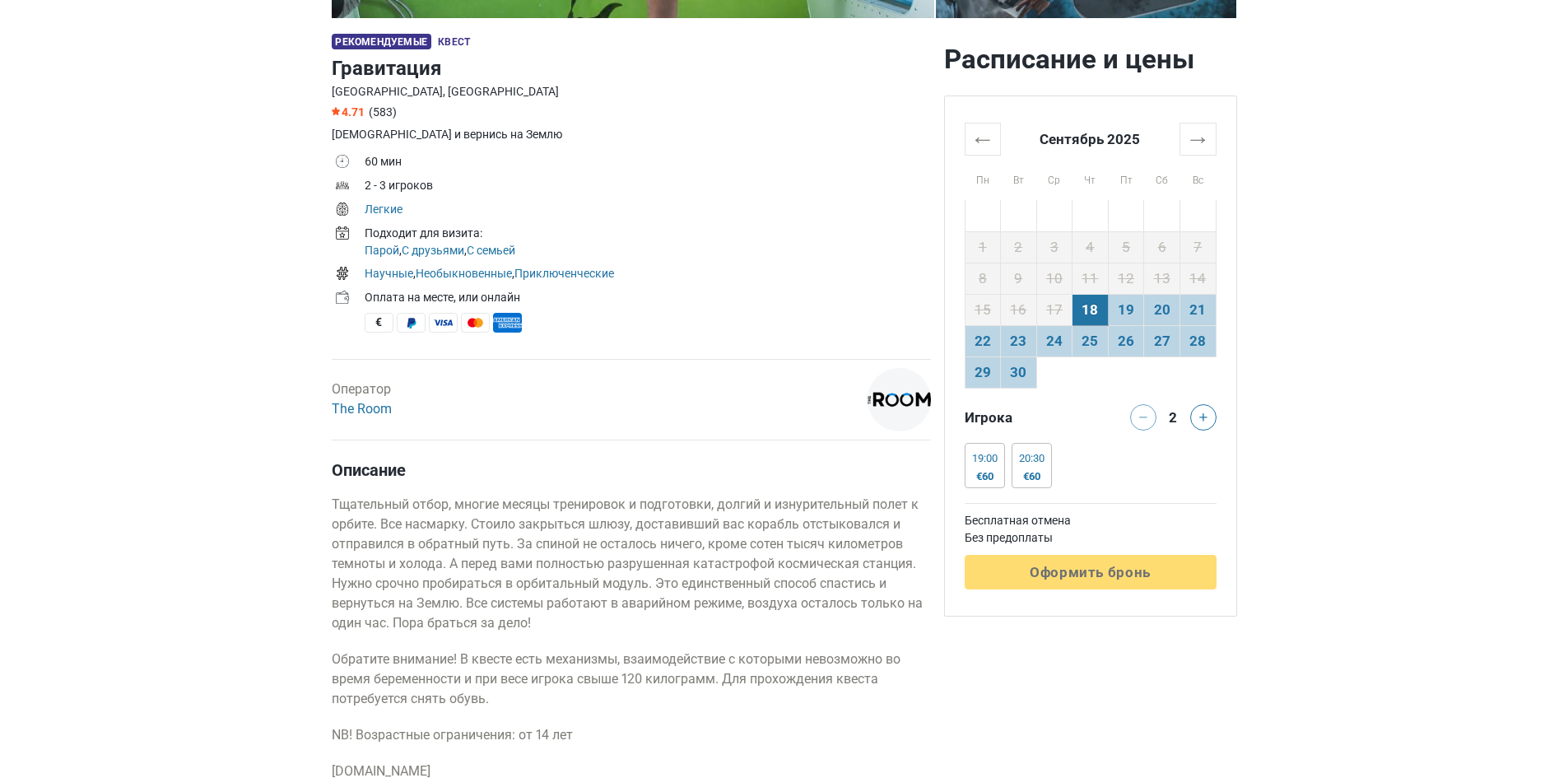
scroll to position [576, 0]
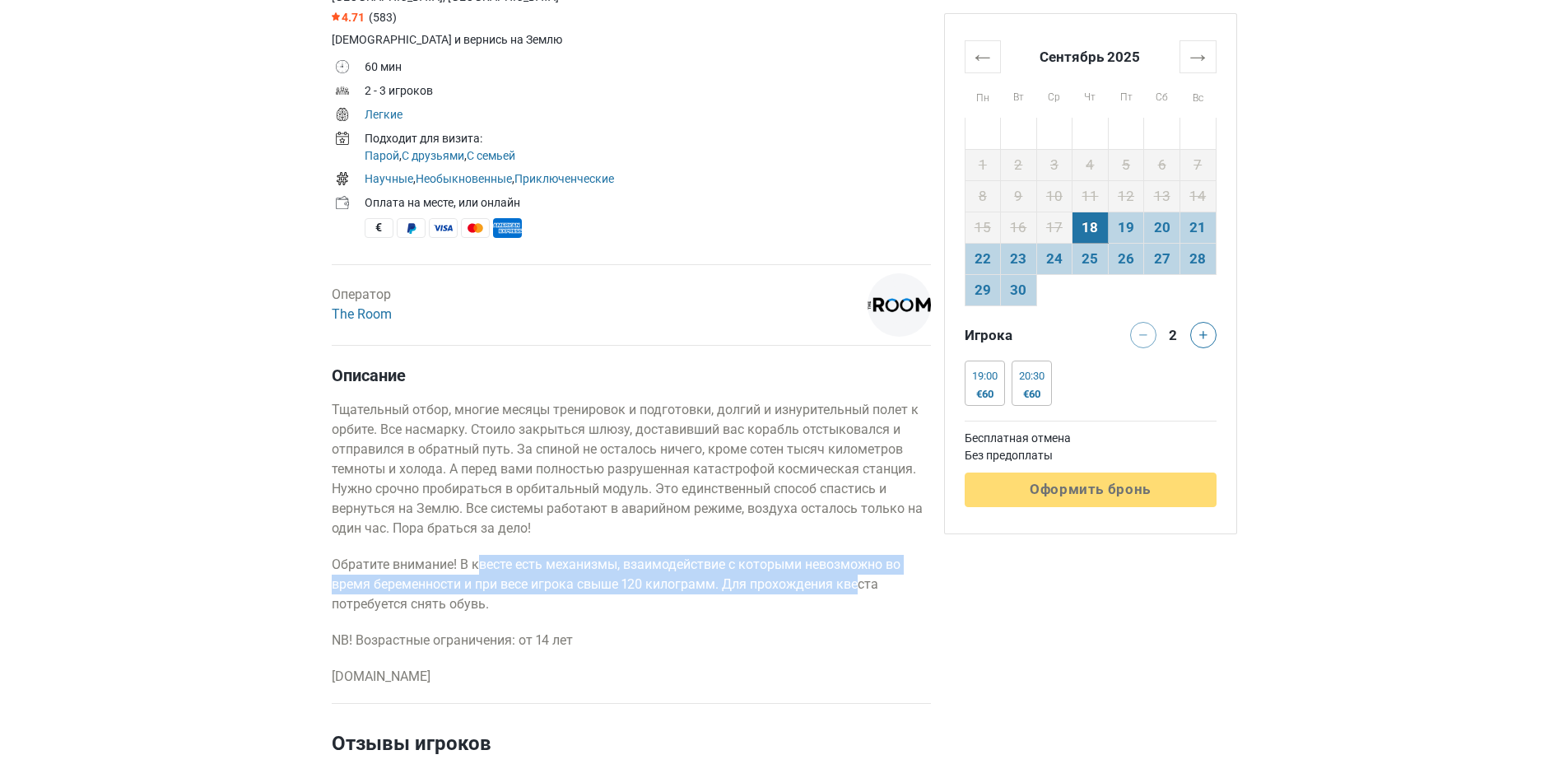
drag, startPoint x: 535, startPoint y: 556, endPoint x: 862, endPoint y: 591, distance: 328.9
click at [862, 591] on p "Обратите внимание! В квесте есть механизмы, взаимодействие с которыми невозможн…" at bounding box center [631, 584] width 599 height 60
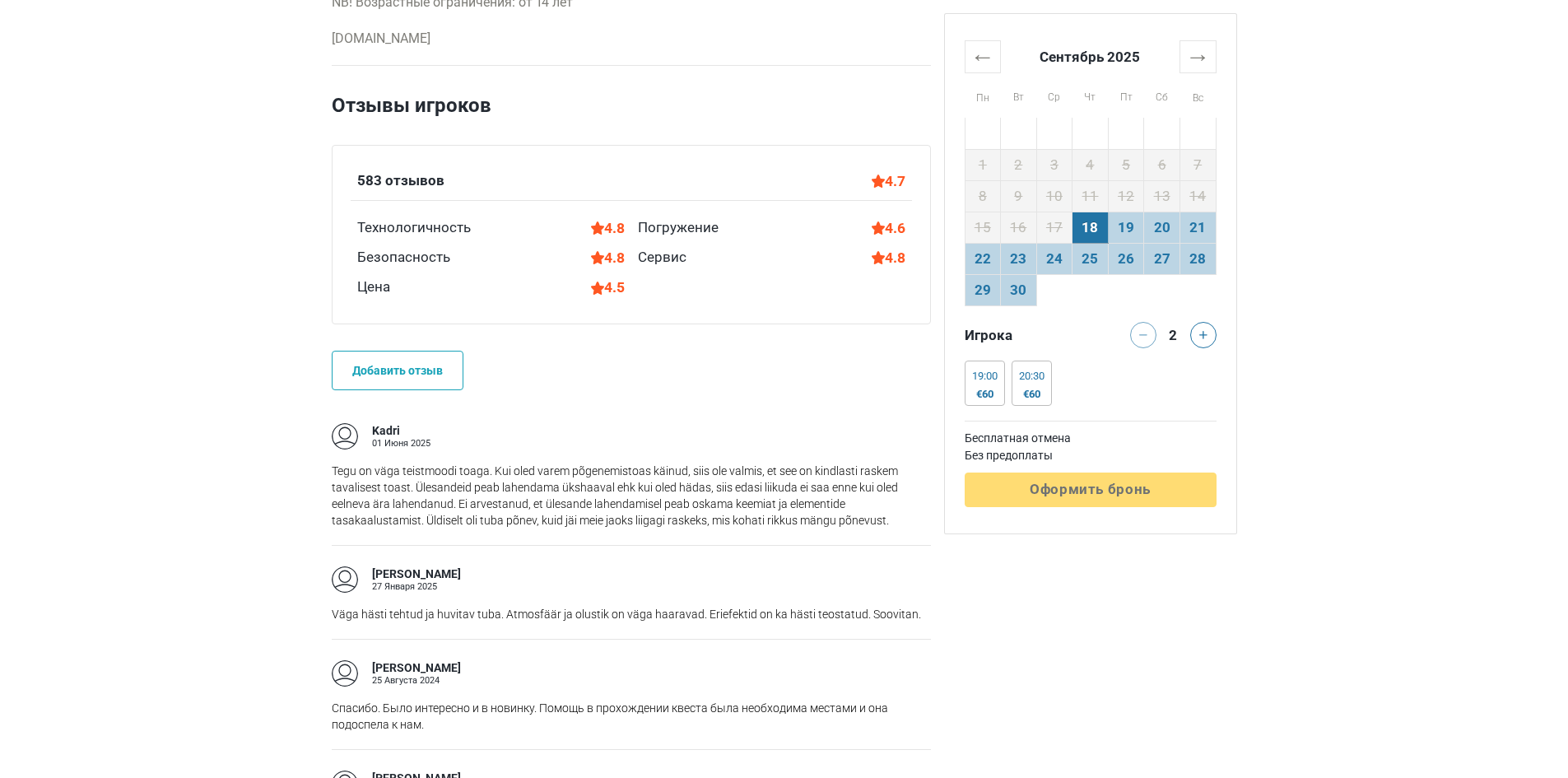
scroll to position [1235, 0]
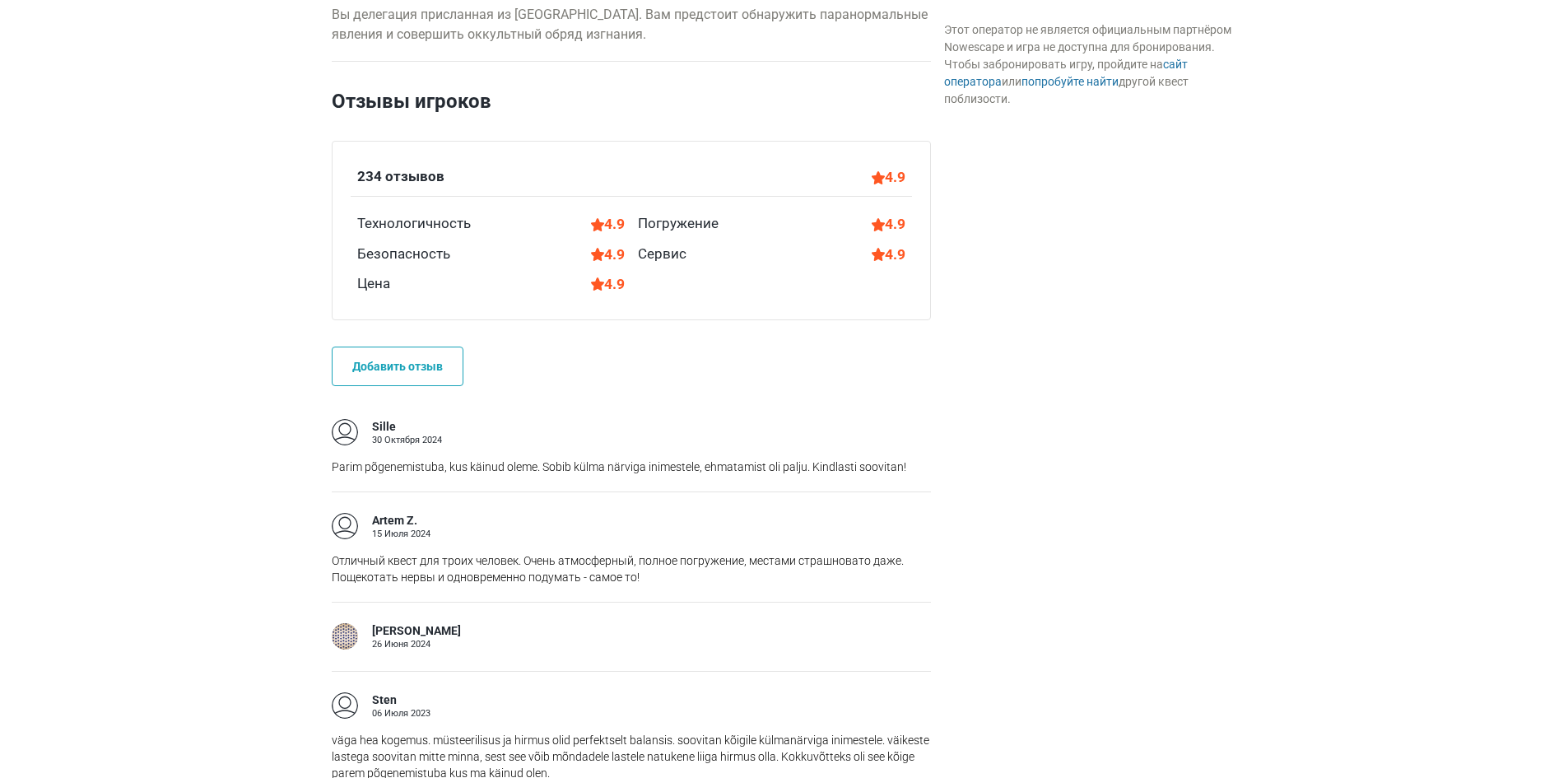
scroll to position [1070, 0]
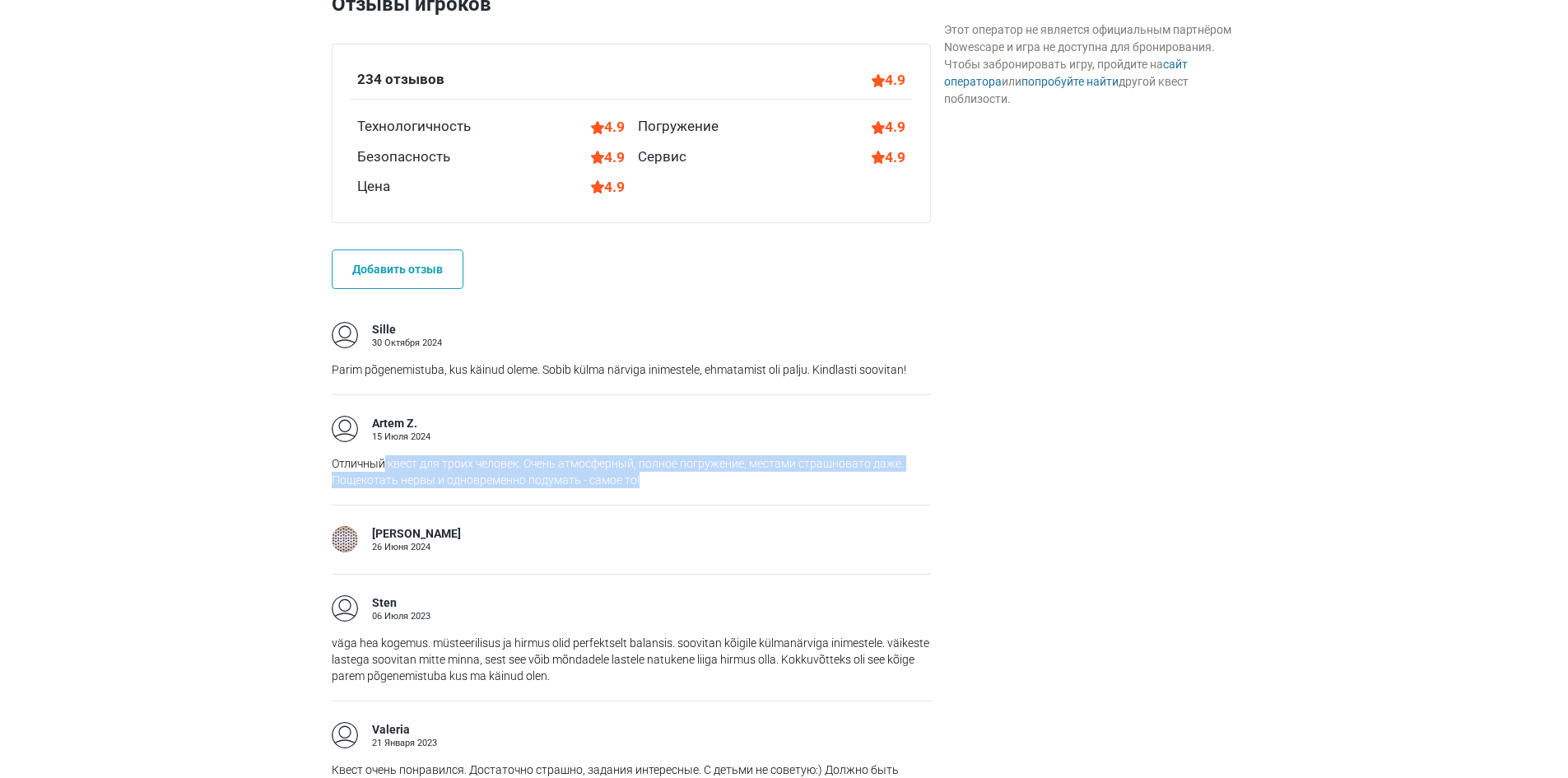
drag, startPoint x: 383, startPoint y: 464, endPoint x: 866, endPoint y: 476, distance: 483.1
click at [866, 476] on p "Отличный квест для троих человек. Очень атмосферный, полное погружение, местами…" at bounding box center [631, 472] width 599 height 33
click at [574, 458] on p "Отличный квест для троих человек. Очень атмосферный, полное погружение, местами…" at bounding box center [631, 472] width 599 height 33
drag, startPoint x: 538, startPoint y: 457, endPoint x: 920, endPoint y: 472, distance: 382.3
click at [920, 472] on p "Отличный квест для троих человек. Очень атмосферный, полное погружение, местами…" at bounding box center [631, 472] width 599 height 33
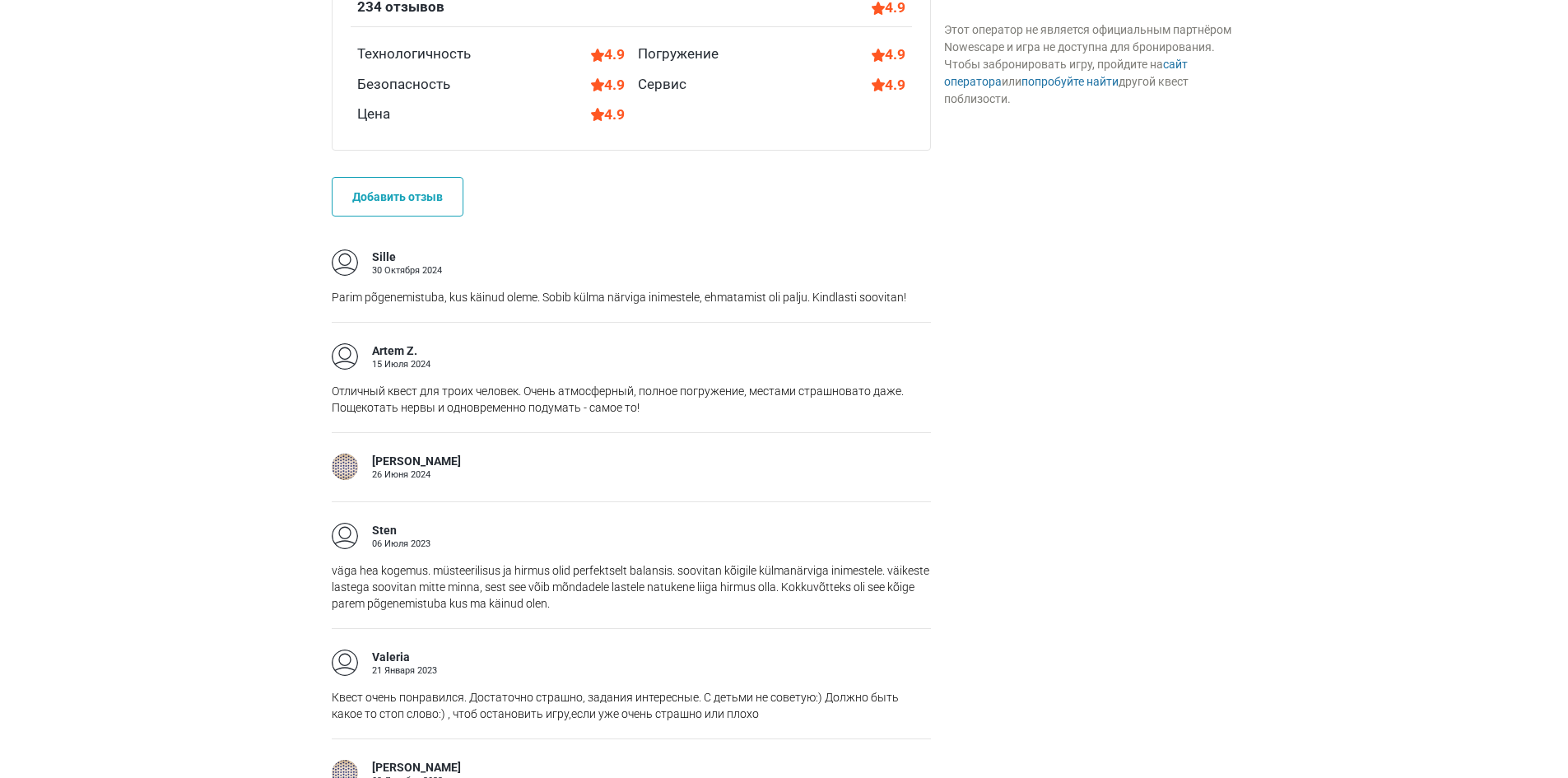
scroll to position [241, 0]
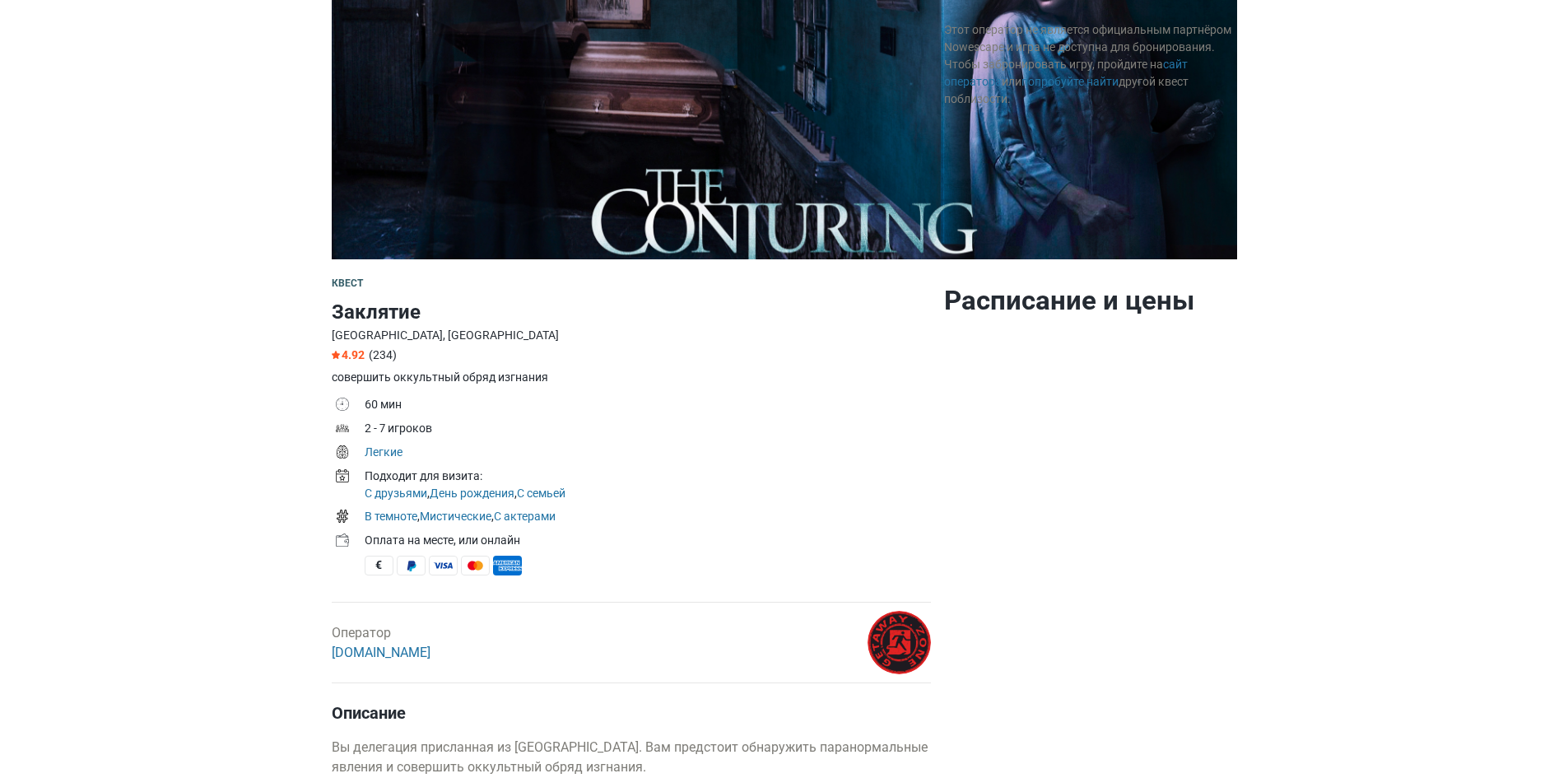
drag, startPoint x: 931, startPoint y: 489, endPoint x: 748, endPoint y: 279, distance: 278.5
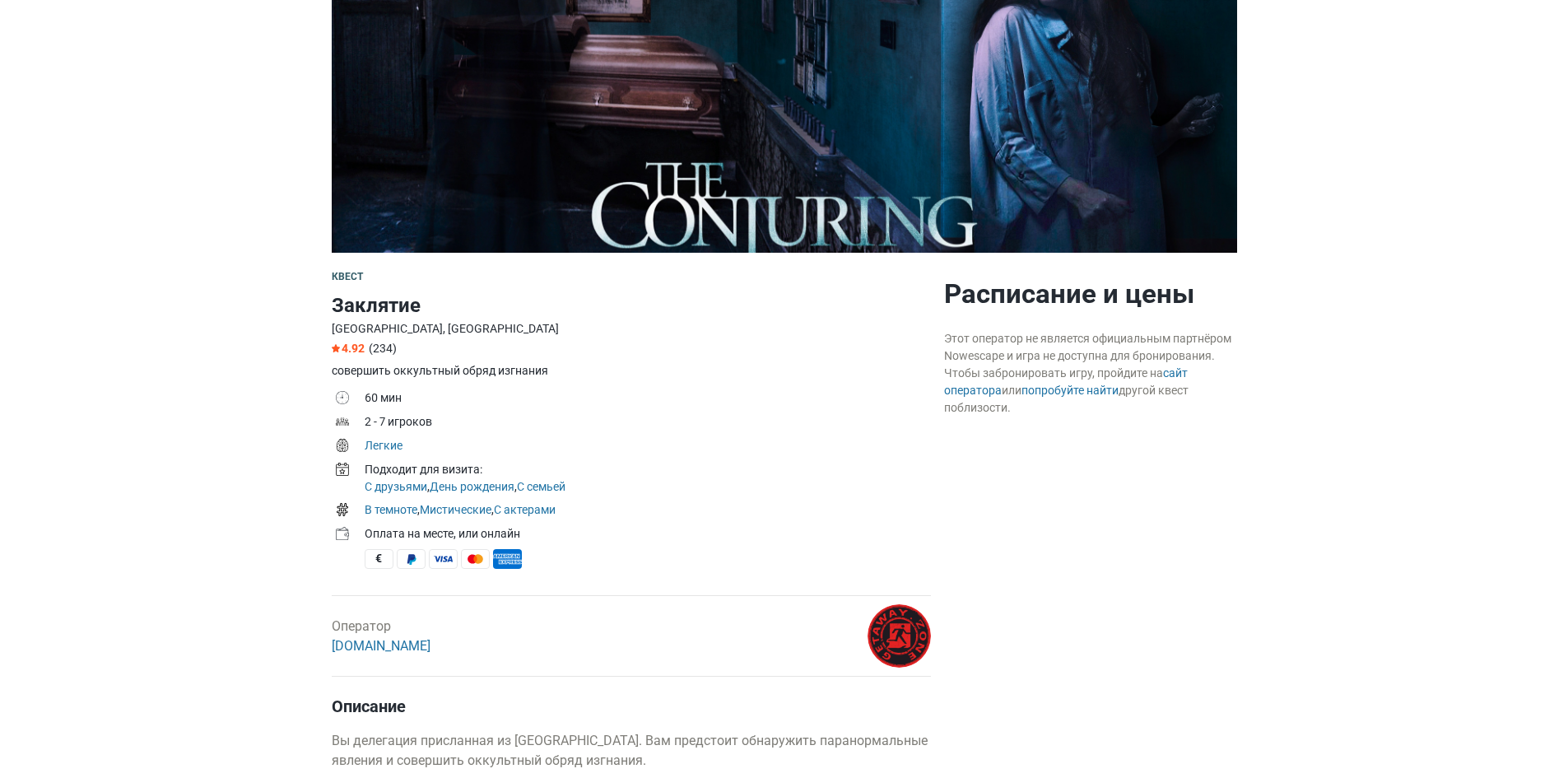
scroll to position [412, 0]
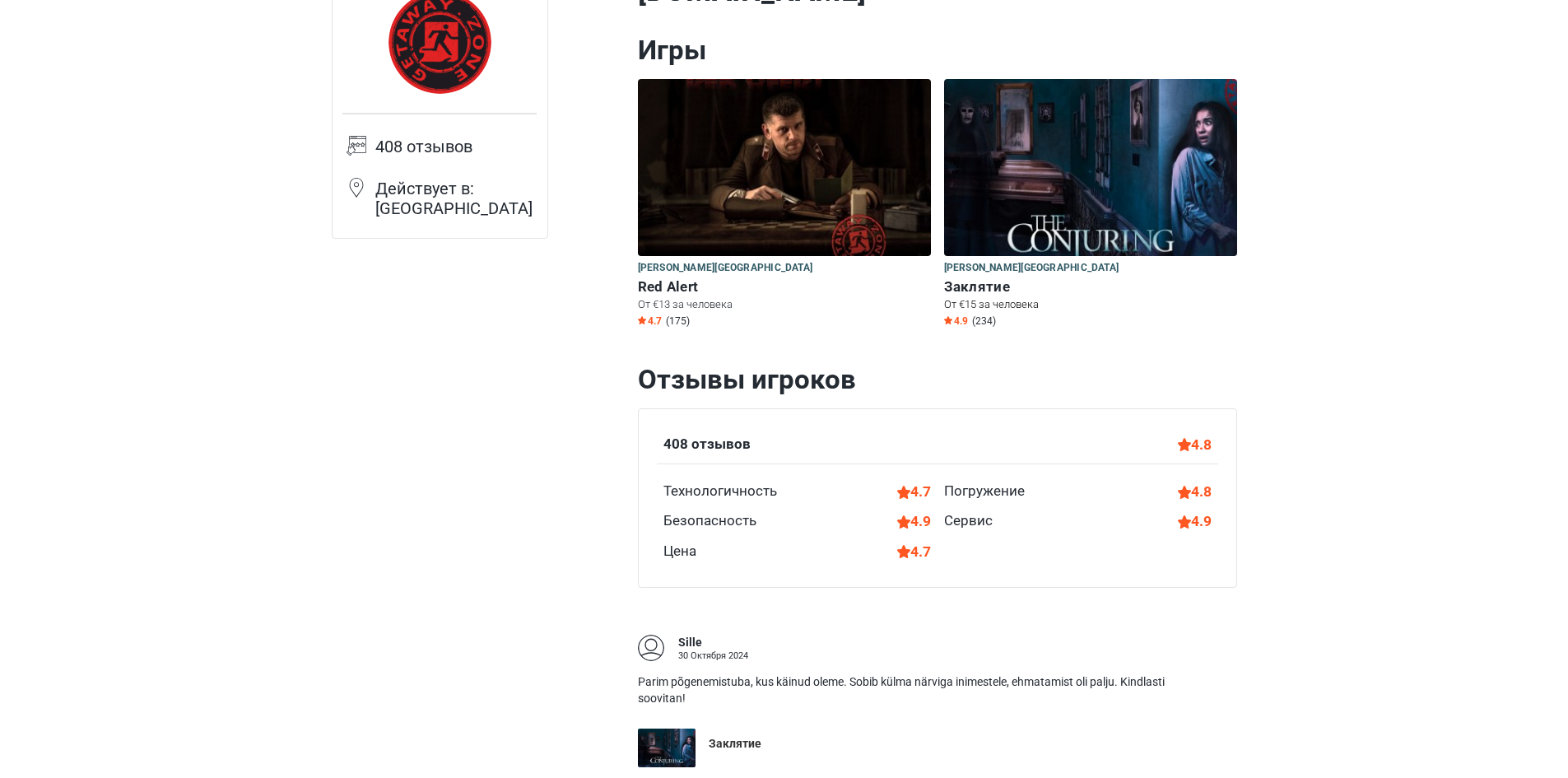
scroll to position [164, 0]
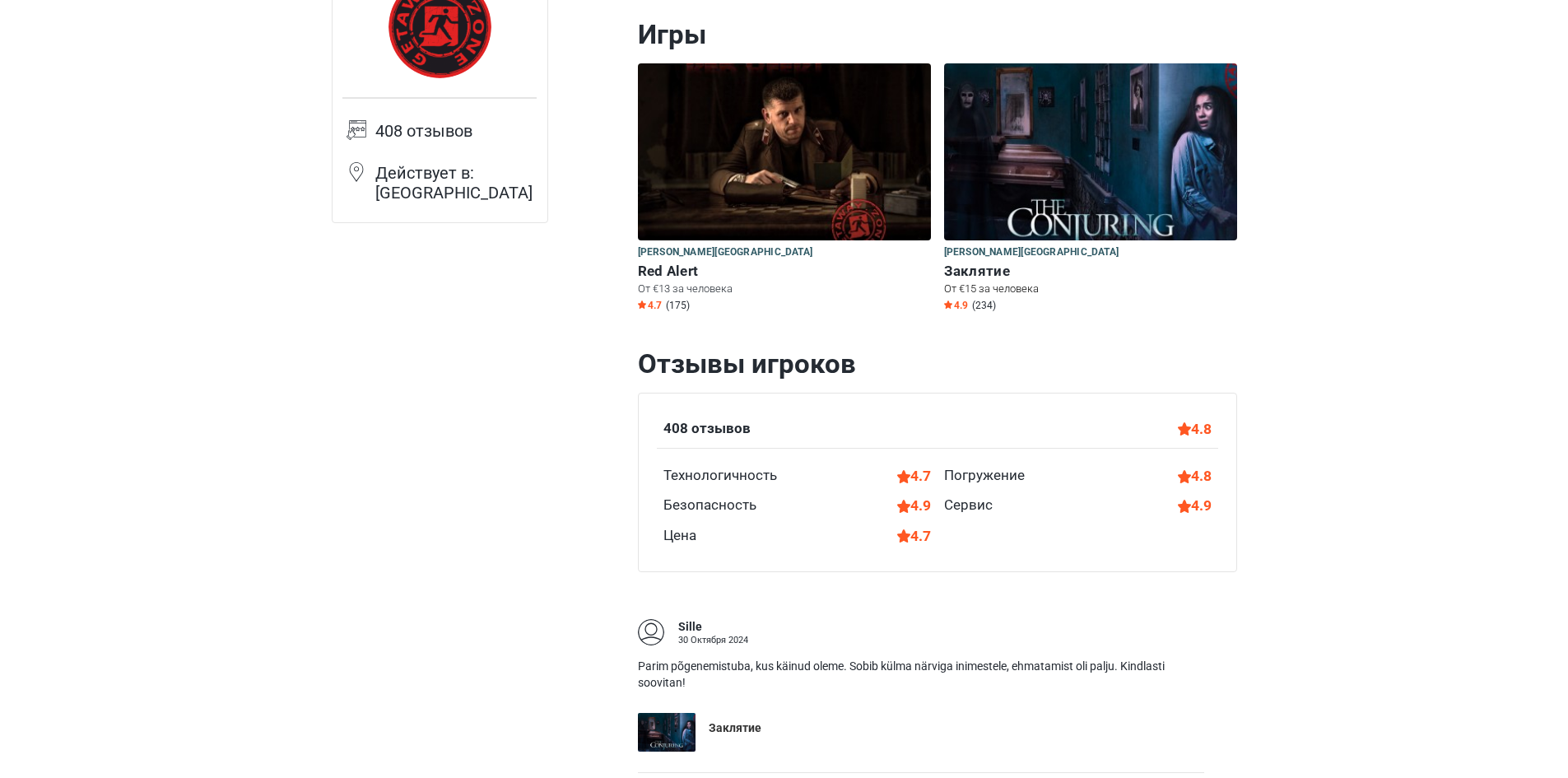
click at [1056, 164] on img at bounding box center [1091, 151] width 293 height 177
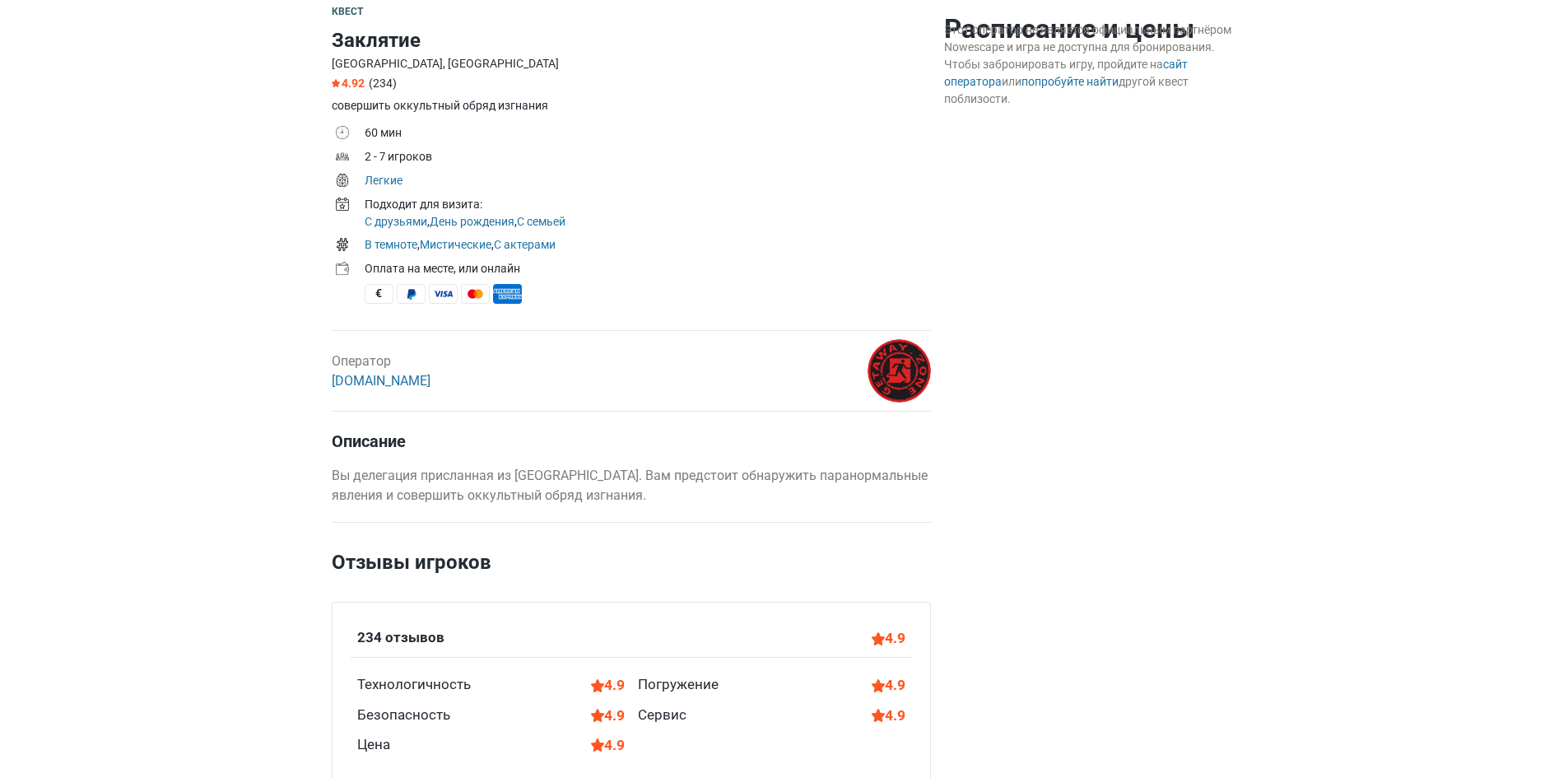
scroll to position [247, 0]
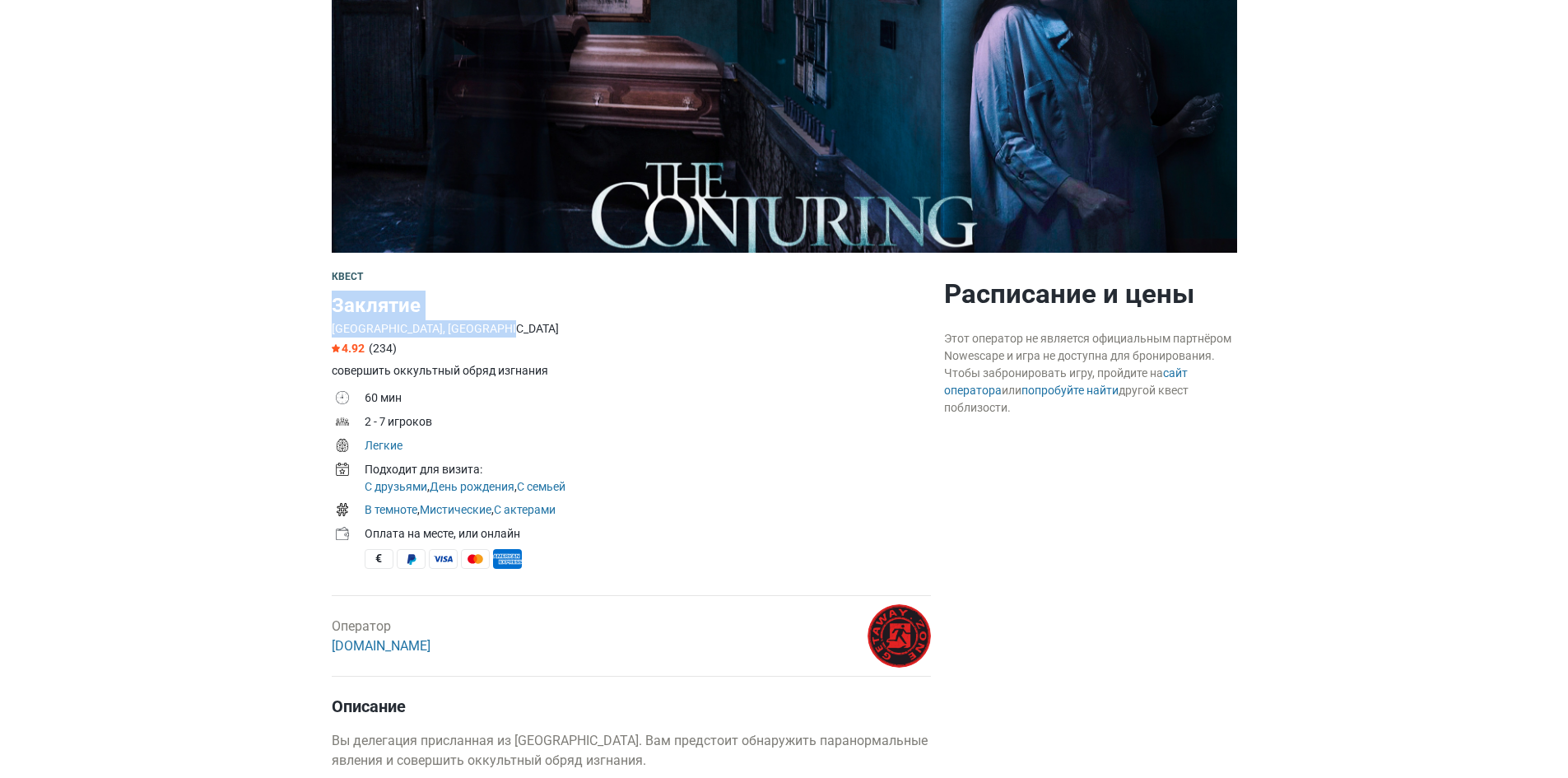
drag, startPoint x: 424, startPoint y: 328, endPoint x: 336, endPoint y: 310, distance: 89.8
